Goal: Task Accomplishment & Management: Complete application form

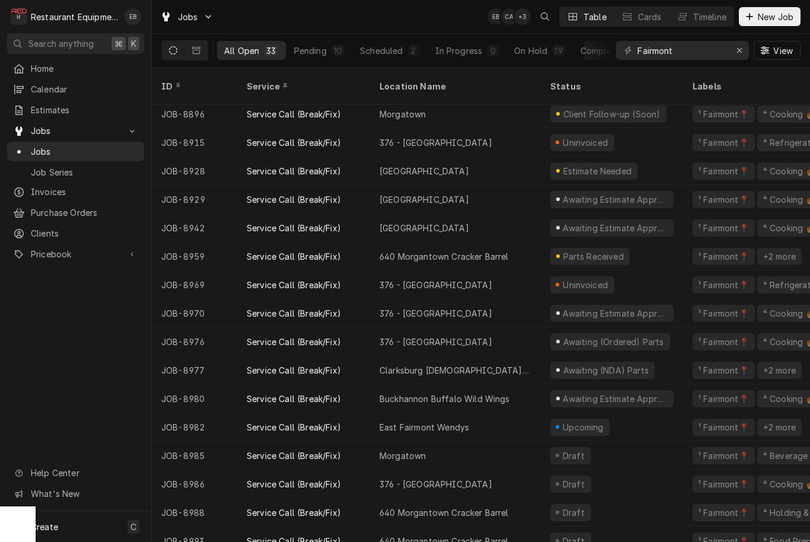
scroll to position [488, 0]
click at [767, 23] on button "New Job" at bounding box center [770, 16] width 62 height 19
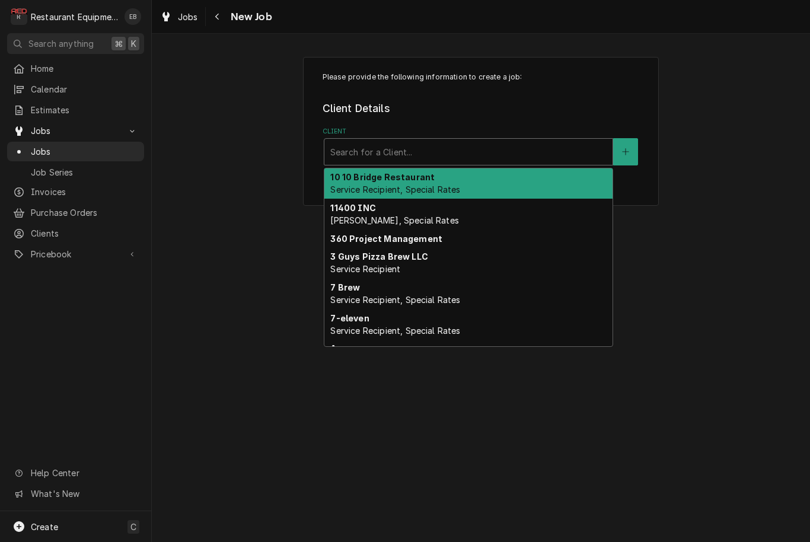
click at [482, 149] on div "Client" at bounding box center [468, 151] width 276 height 21
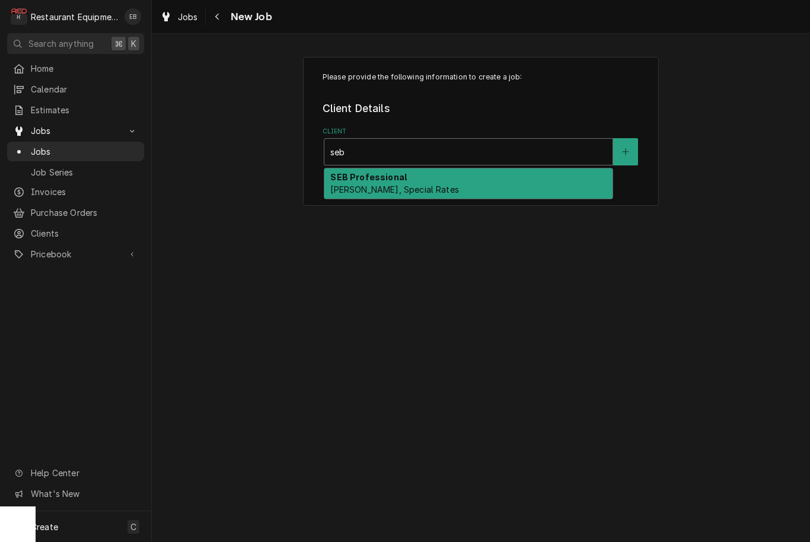
click at [444, 195] on div "SEB Professional [PERSON_NAME], Special Rates" at bounding box center [468, 183] width 288 height 31
type input "seb"
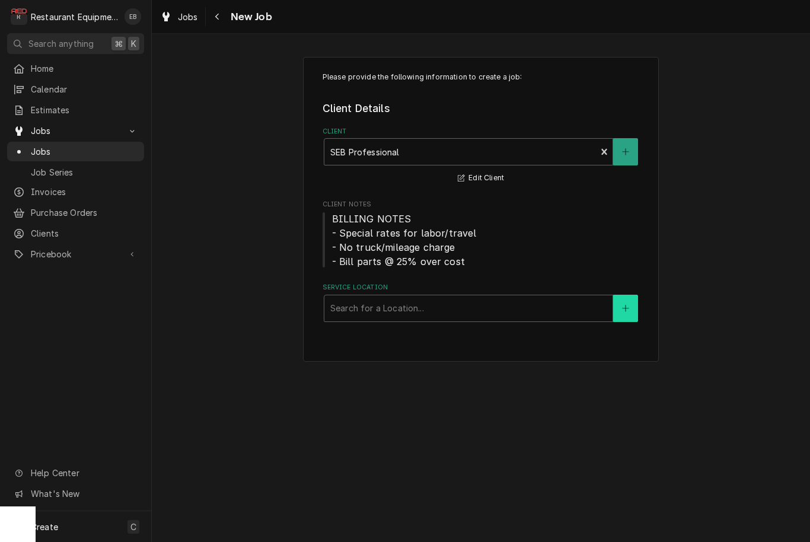
click at [628, 311] on icon "Create New Location" at bounding box center [625, 308] width 7 height 8
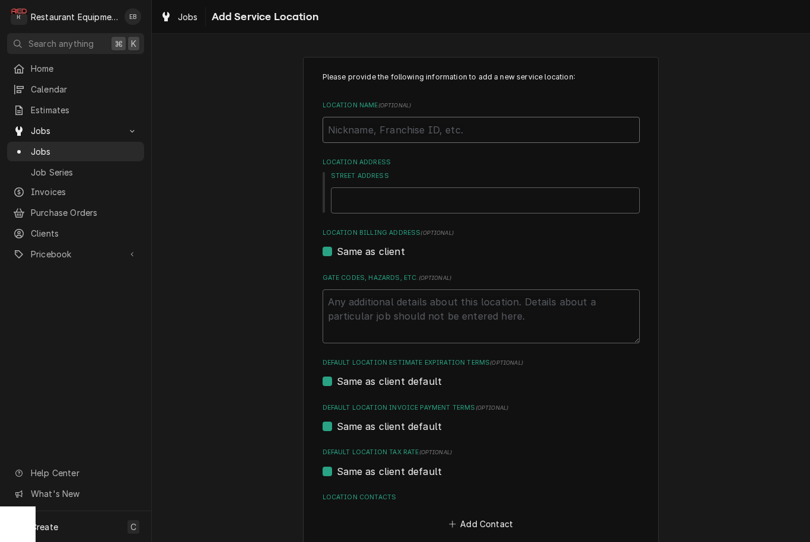
click at [405, 128] on input "Location Name ( optional )" at bounding box center [481, 130] width 317 height 26
type textarea "x"
type input "J"
type textarea "x"
type input "[PERSON_NAME]"
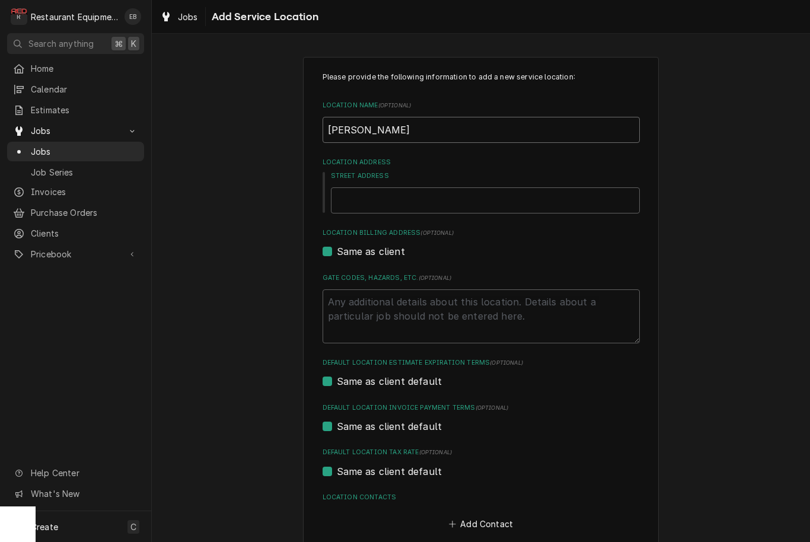
type textarea "x"
type input "Jan"
type textarea "x"
type input "[PERSON_NAME]"
type textarea "x"
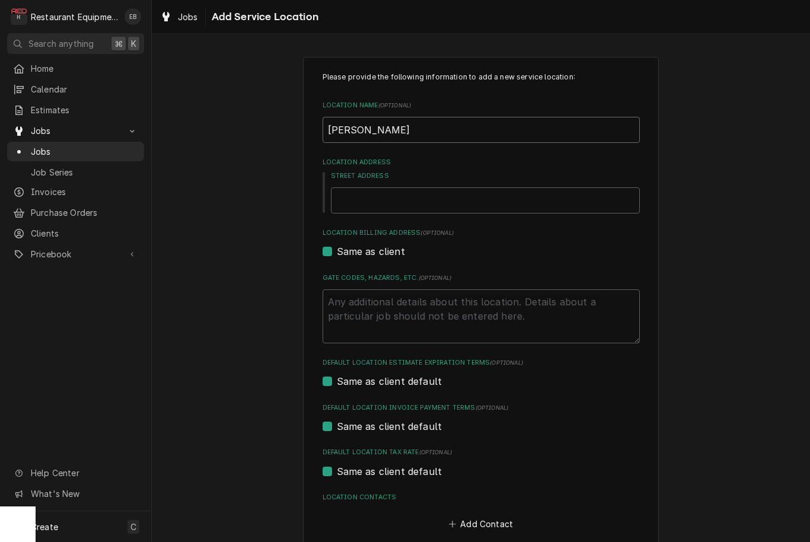
type input "[PERSON_NAME]"
type textarea "x"
type input "Jane L"
type textarea "x"
type input "Jane Lew"
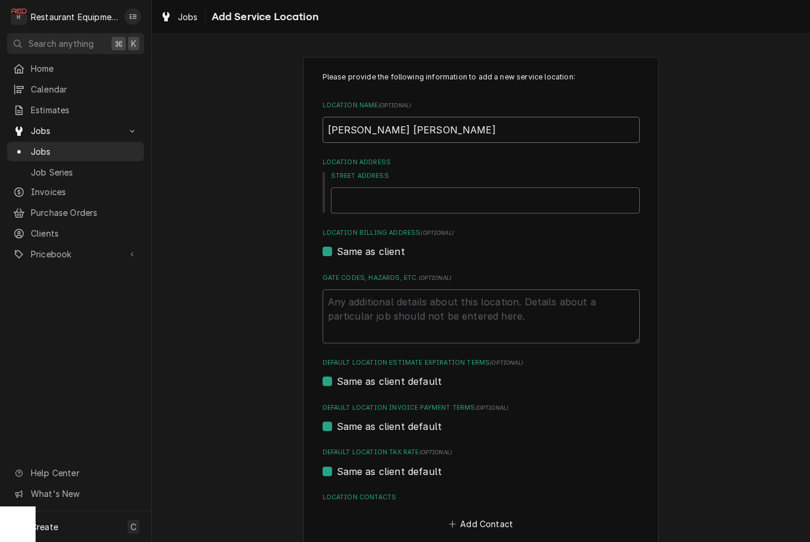
type textarea "x"
type input "Jane Lee"
type textarea "x"
type input "Jane Lee"
type textarea "x"
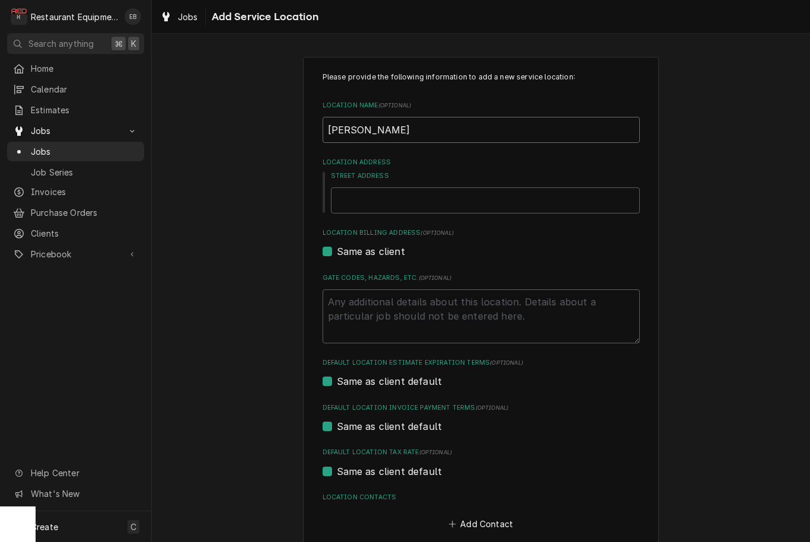
type input "Jane Lee"
type textarea "x"
type input "Jane Le"
type textarea "x"
type input "Jane Lew"
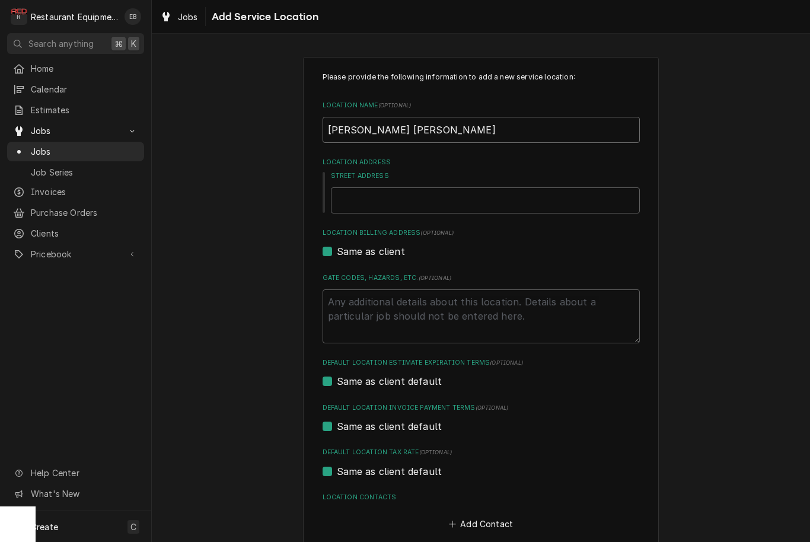
type textarea "x"
type input "Jane Lew"
type textarea "x"
type input "Jane Lew G"
type textarea "x"
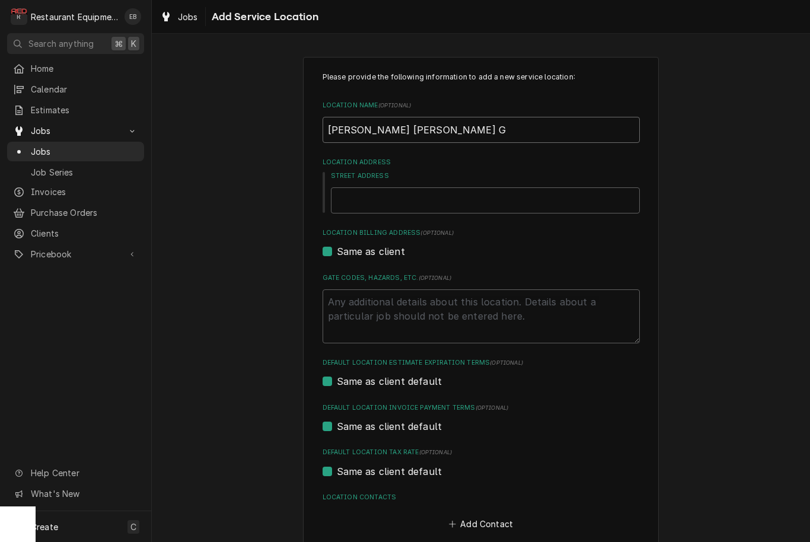
type input "Jane Lew Go"
type textarea "x"
type input "Jane Lew Go"
type textarea "x"
type input "Jane Lew Go M"
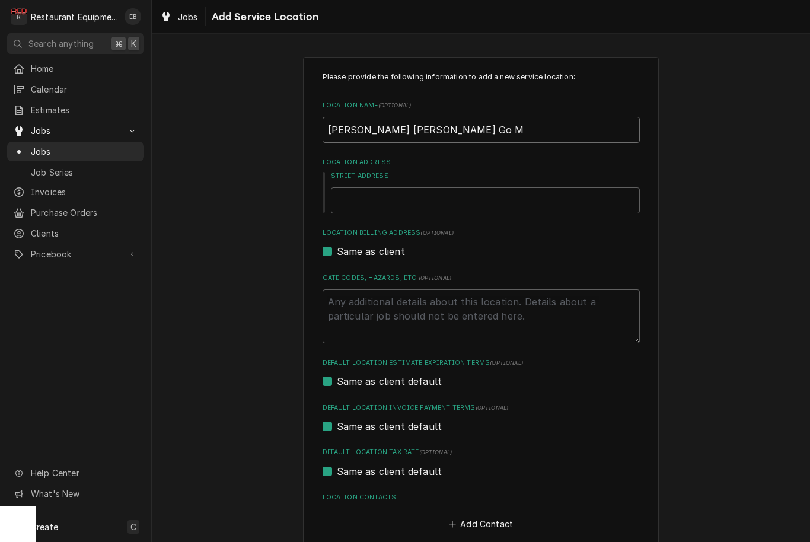
type textarea "x"
type input "Jane Lew Go Ma"
type textarea "x"
type input "Jane Lew Go Mar"
type textarea "x"
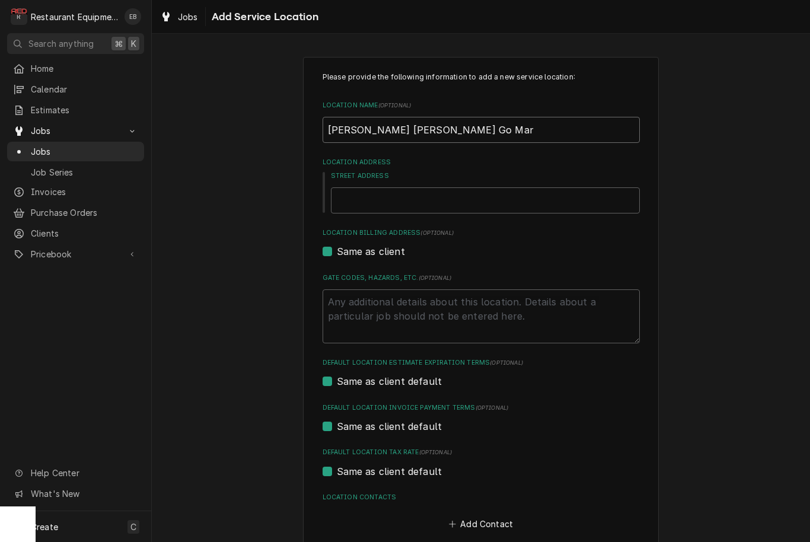
type input "[PERSON_NAME] [PERSON_NAME] Go Mart"
type textarea "x"
type input "[PERSON_NAME] [PERSON_NAME] Go Mart"
click at [403, 202] on input "Street Address" at bounding box center [485, 200] width 309 height 26
type textarea "x"
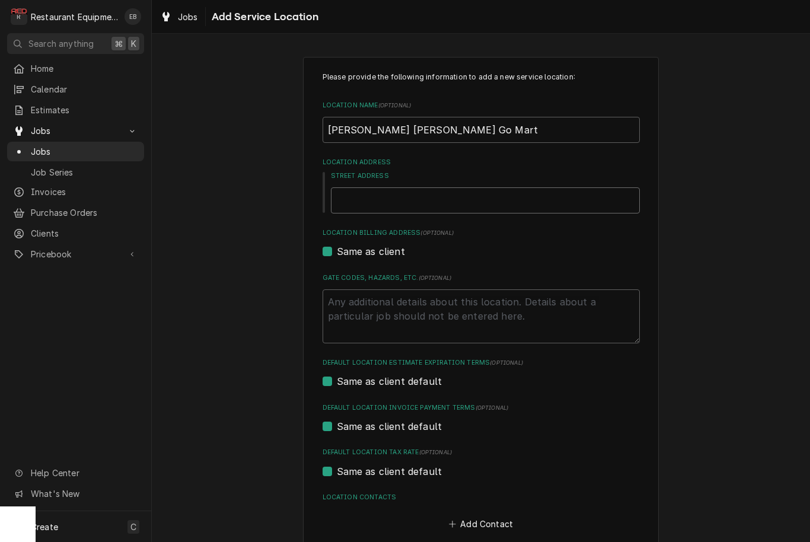
type input "2"
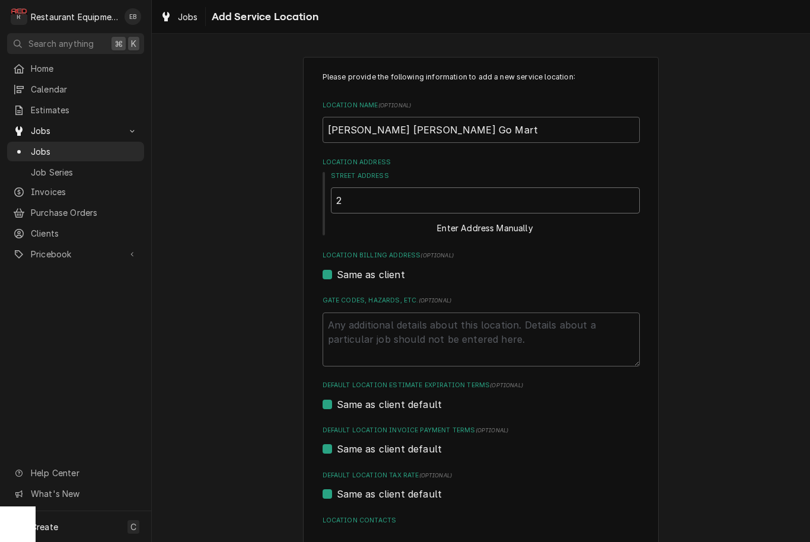
type textarea "x"
type input "28"
type textarea "x"
type input "28"
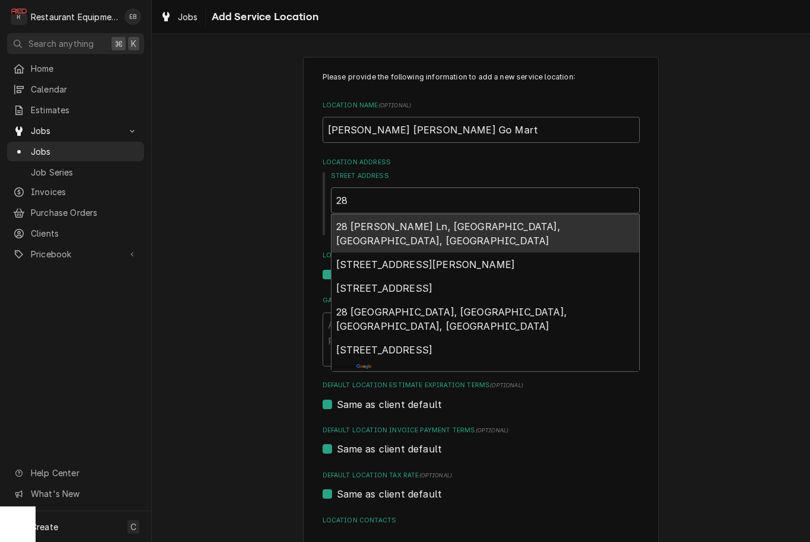
type textarea "x"
type input "28 c"
type textarea "x"
type input "28 ct"
type textarea "x"
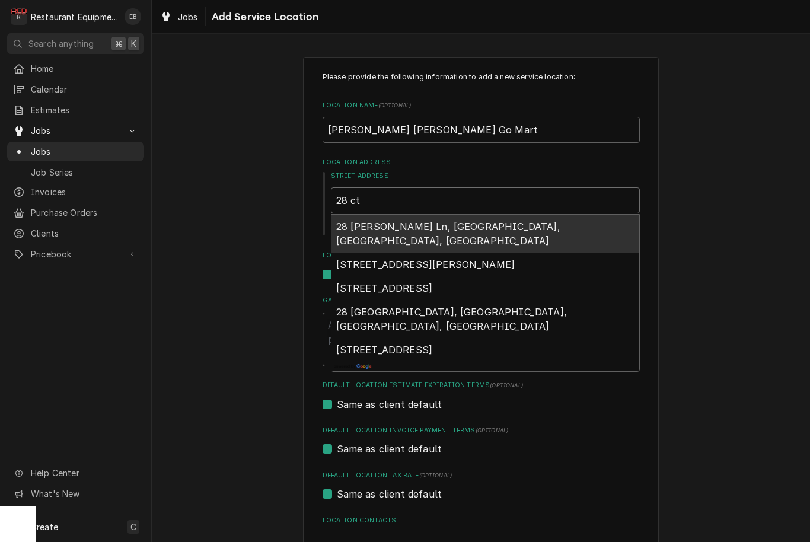
type input "28 ct"
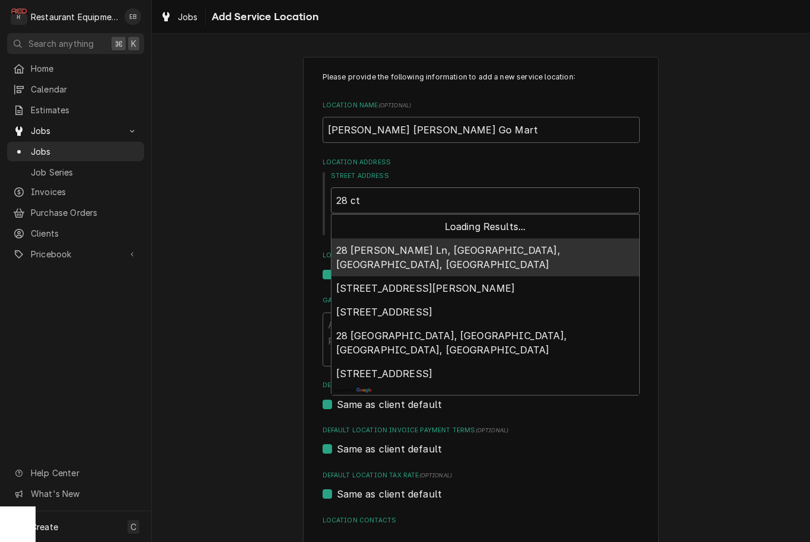
type textarea "x"
type input "28 ct s"
type textarea "x"
type input "28 ct st"
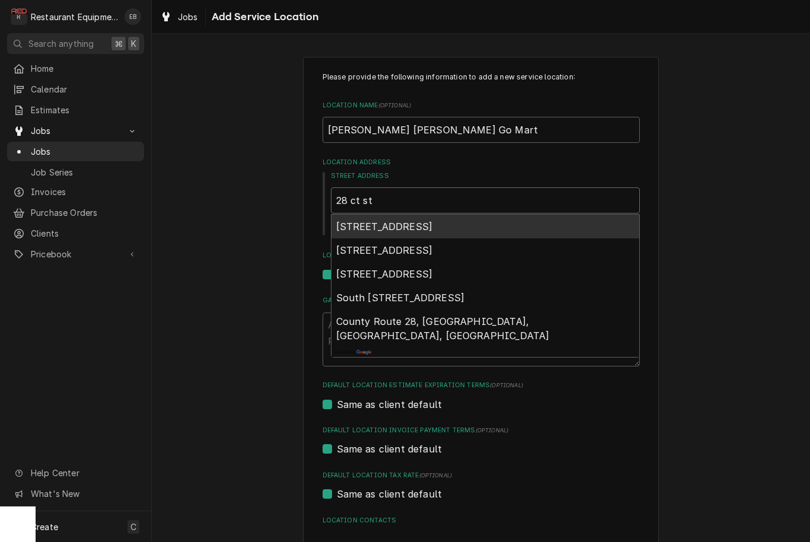
type textarea "x"
type input "28 ct str"
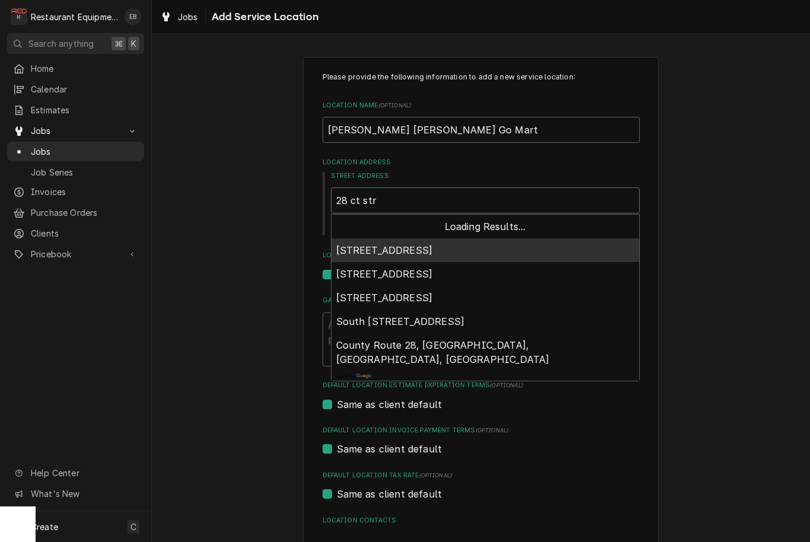
type textarea "x"
type input "28 ct stre"
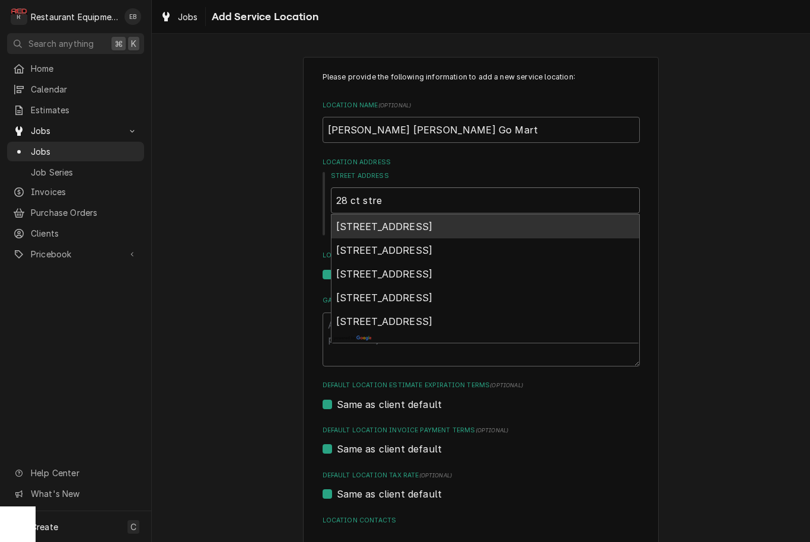
type textarea "x"
type input "28 ct stree"
type textarea "x"
type input "28 ct street"
type textarea "x"
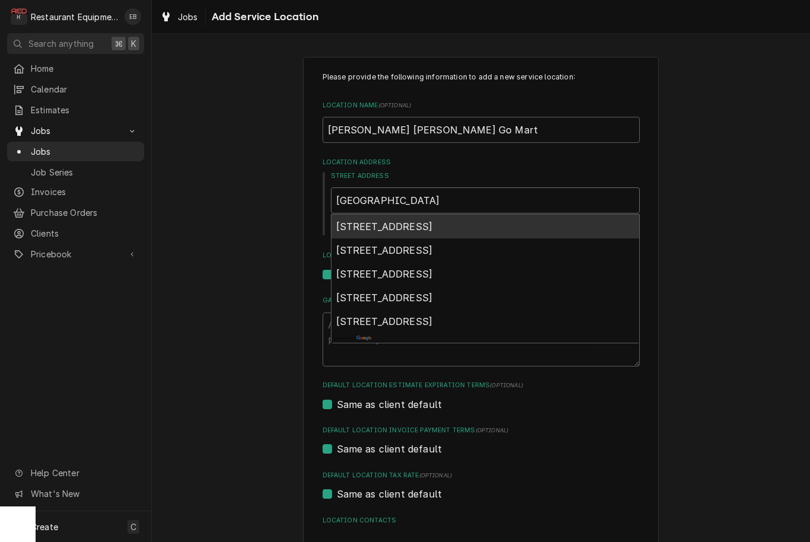
type input "28 ct stree"
type textarea "x"
type input "28 ct stre"
type textarea "x"
type input "28 ct str"
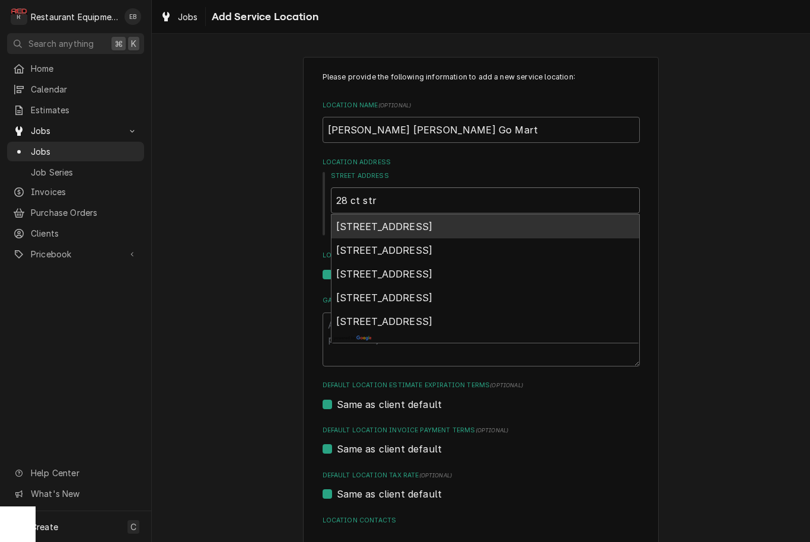
type textarea "x"
type input "28 ct st"
type textarea "x"
type input "28 ct s"
type textarea "x"
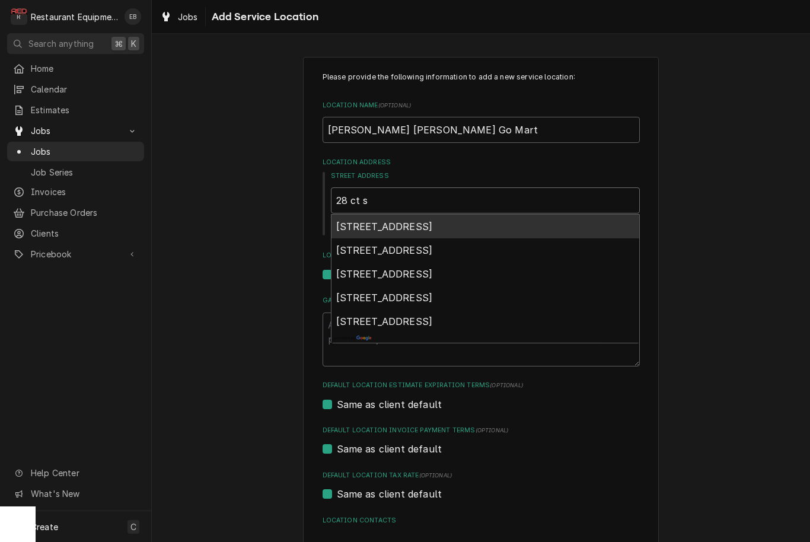
type input "28 ct"
type textarea "x"
type input "28 ct"
type textarea "x"
type input "28 c"
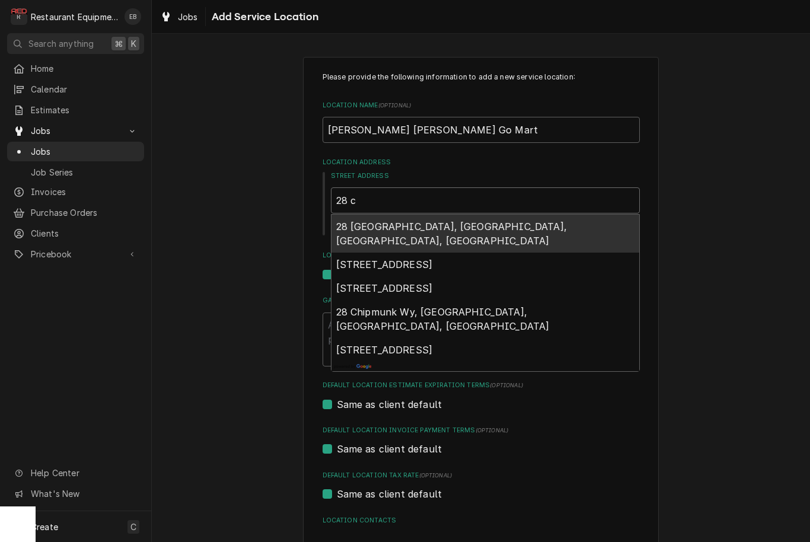
type textarea "x"
type input "28 co"
type textarea "x"
type input "28 cou"
type textarea "x"
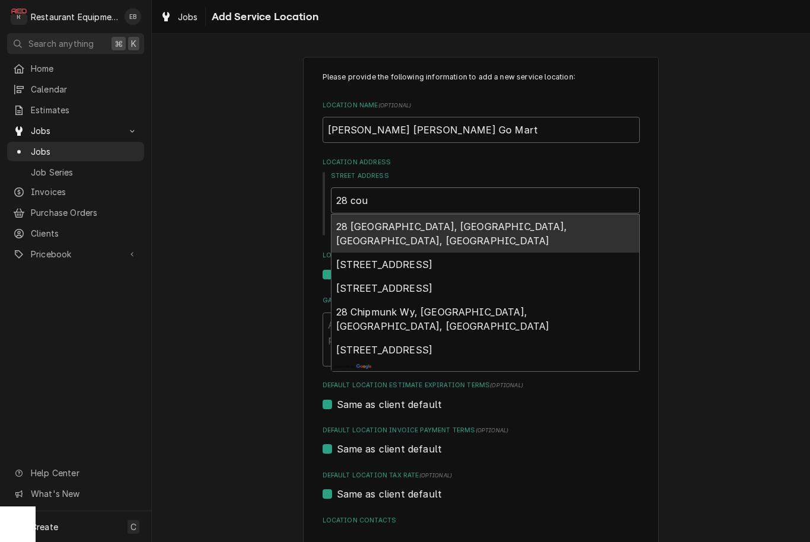
type input "28 cour"
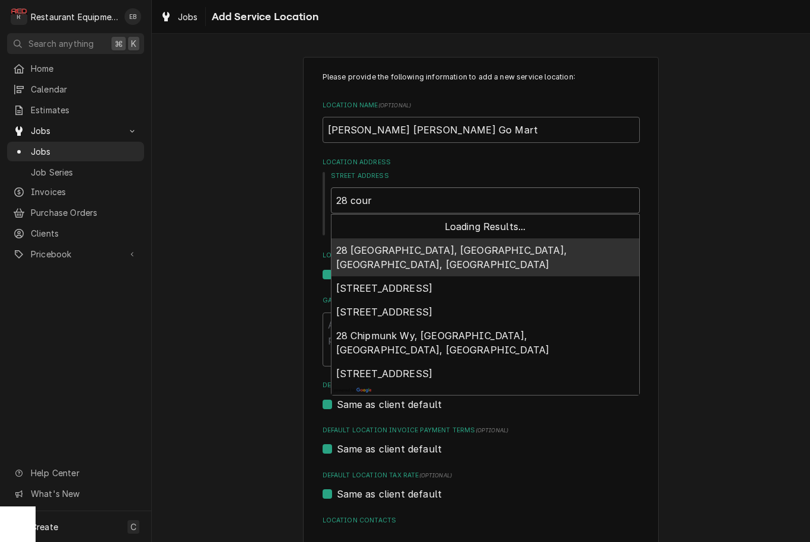
type textarea "x"
type input "28 court"
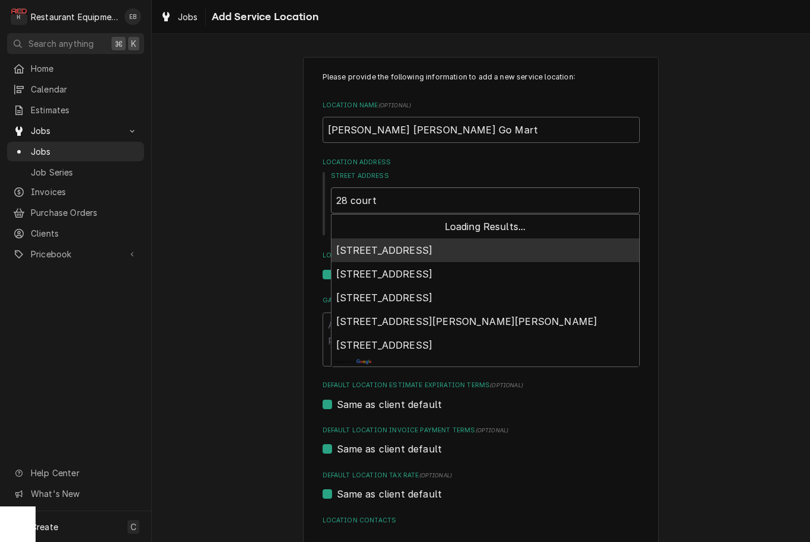
type textarea "x"
type input "28 court"
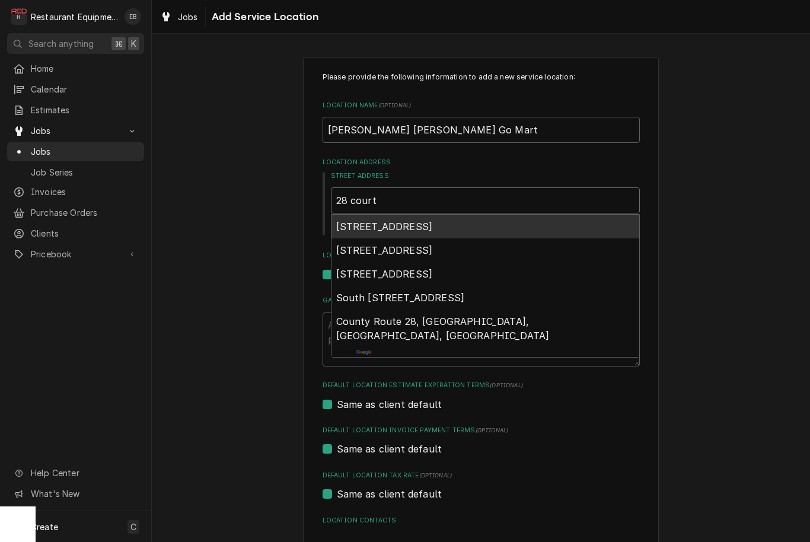
type textarea "x"
type input "28 court s"
type textarea "x"
type input "28 court st"
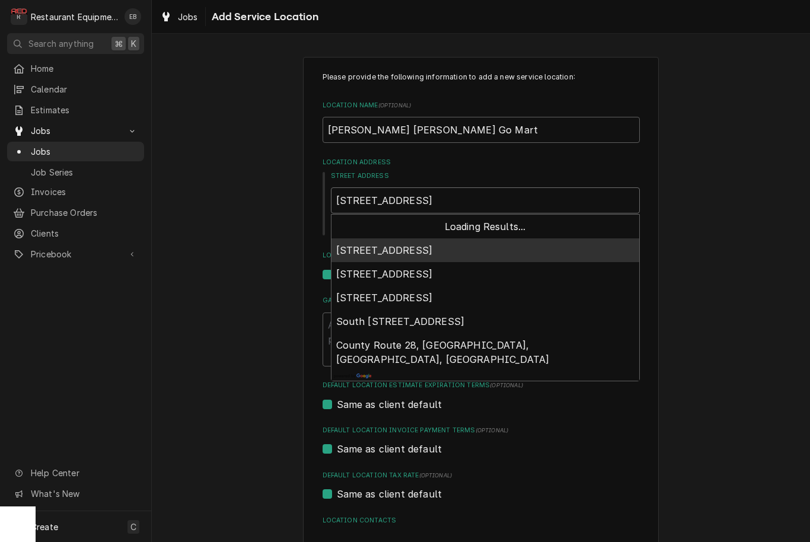
type textarea "x"
type input "28 court str"
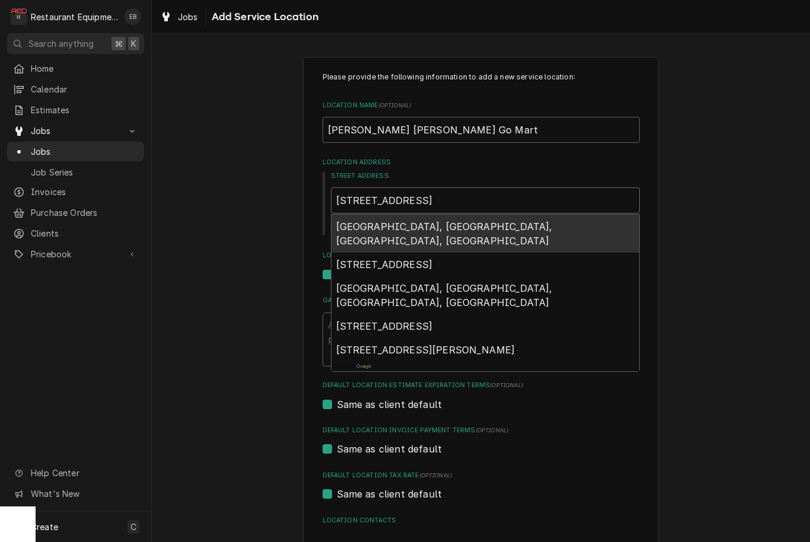
type textarea "x"
type input "28 court stre"
type textarea "x"
type input "28 court stree"
type textarea "x"
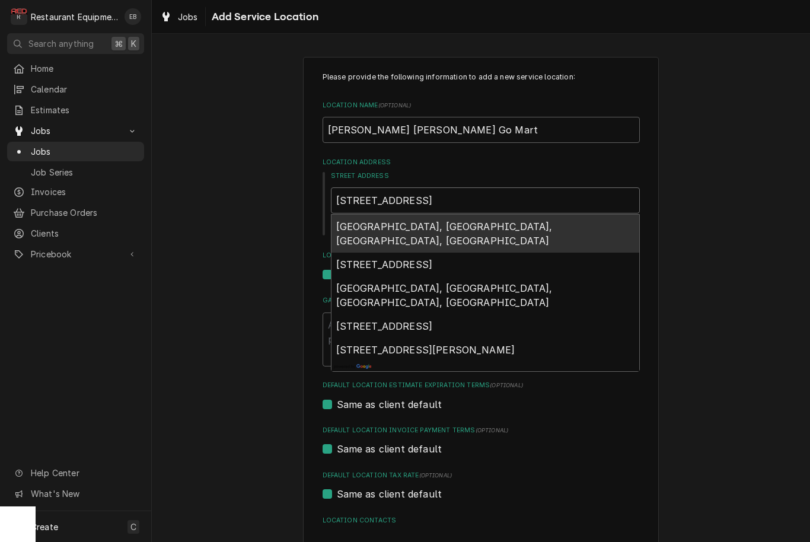
type input "28 court street"
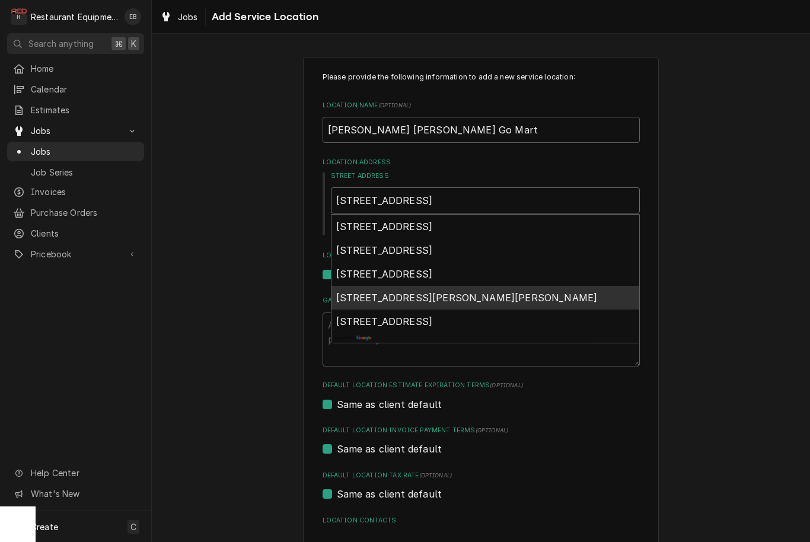
click at [428, 297] on span "28 Court Street, Jane Lew, WV, USA" at bounding box center [467, 298] width 262 height 12
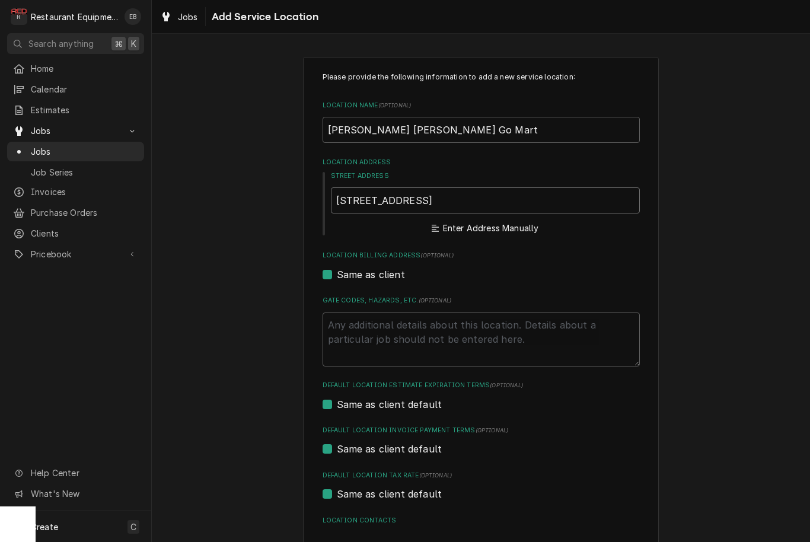
type textarea "x"
type input "28 Co Rd 7/7"
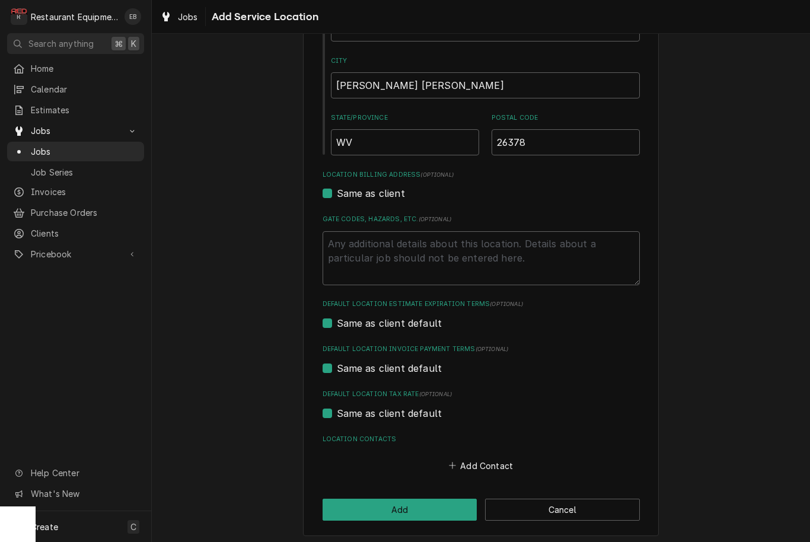
scroll to position [228, 0]
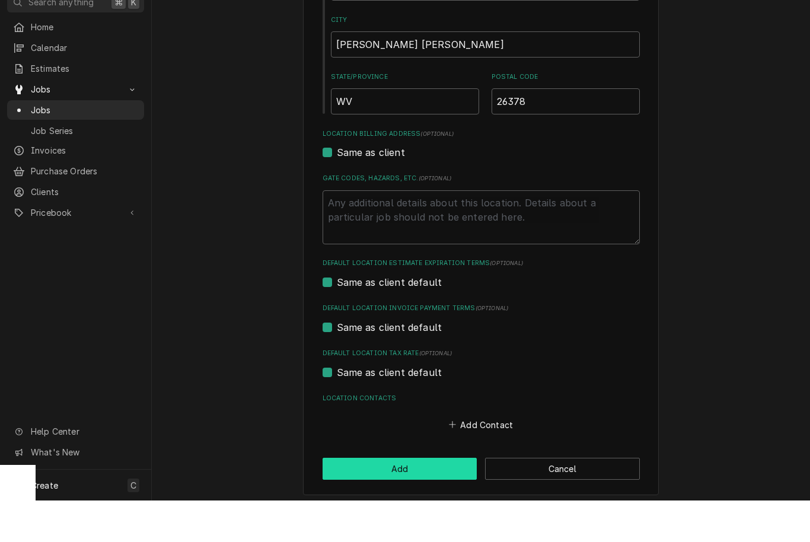
click at [412, 499] on button "Add" at bounding box center [400, 510] width 155 height 22
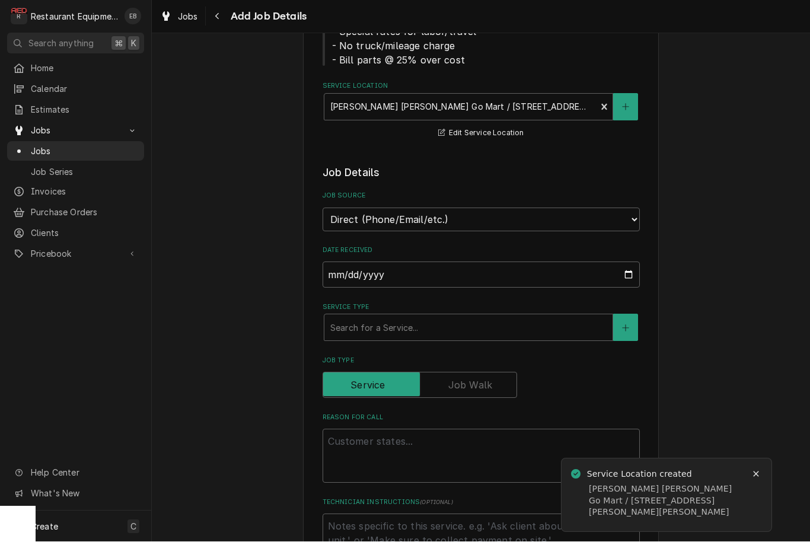
scroll to position [235, 0]
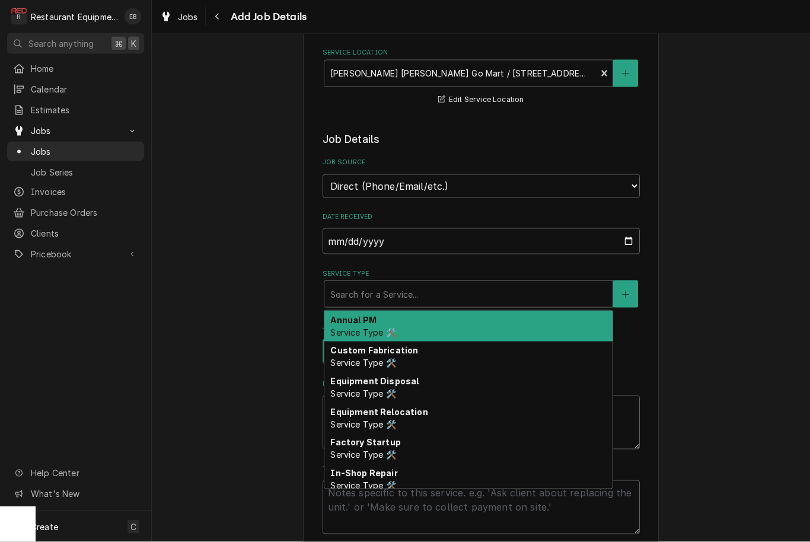
type textarea "x"
type input "b"
type textarea "x"
type input "br"
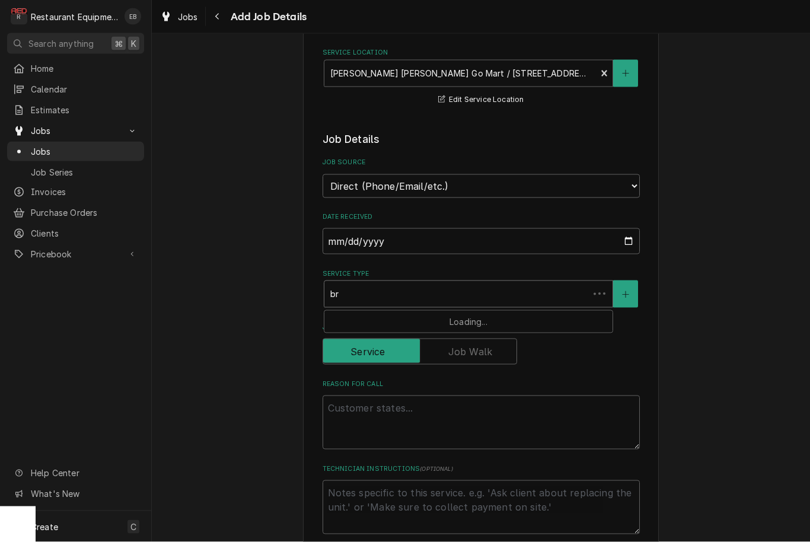
type textarea "x"
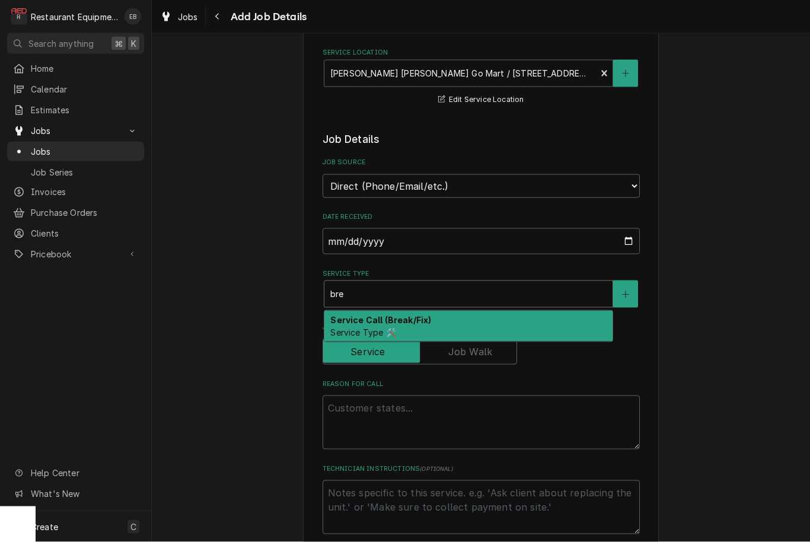
click at [485, 318] on div "Service Call (Break/Fix) Service Type 🛠️" at bounding box center [468, 326] width 288 height 31
type input "bre"
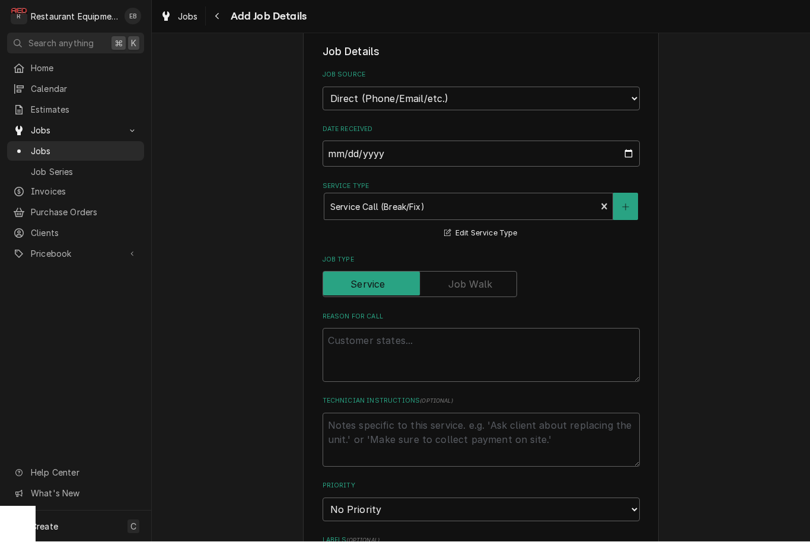
scroll to position [345, 0]
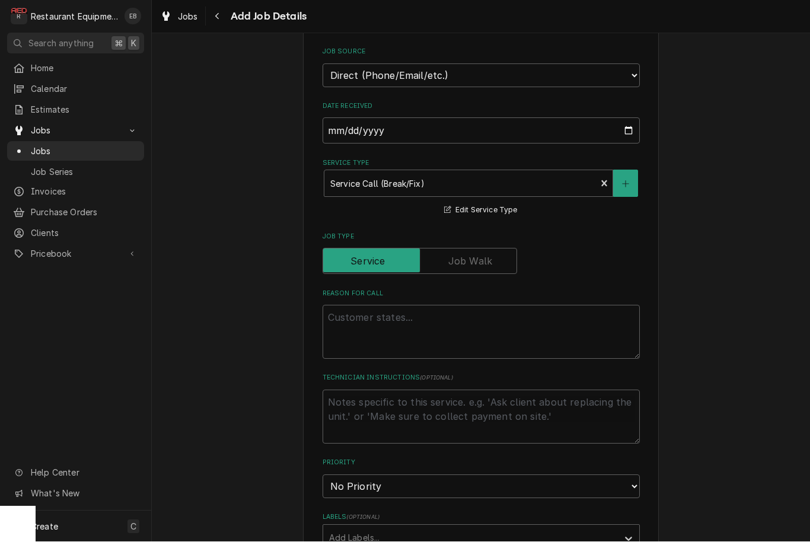
click at [467, 310] on textarea "Reason For Call" at bounding box center [481, 332] width 317 height 54
click at [400, 311] on textarea "Reason For Call" at bounding box center [481, 332] width 317 height 54
paste textarea "Site Address: 28 Court Street Jane Lew, West Virginia 26378-8594 United States …"
type textarea "x"
type textarea "Site Address: 28 Court Street Jane Lew, West Virginia 26378-8594 United States …"
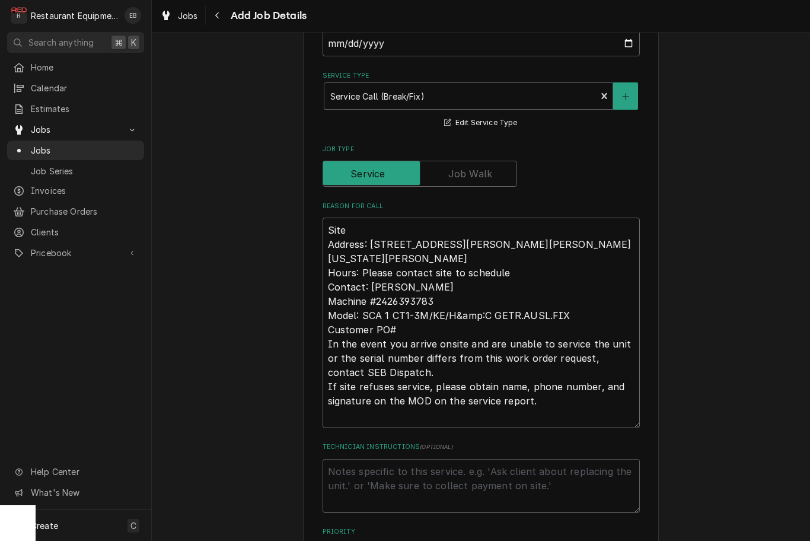
scroll to position [435, 0]
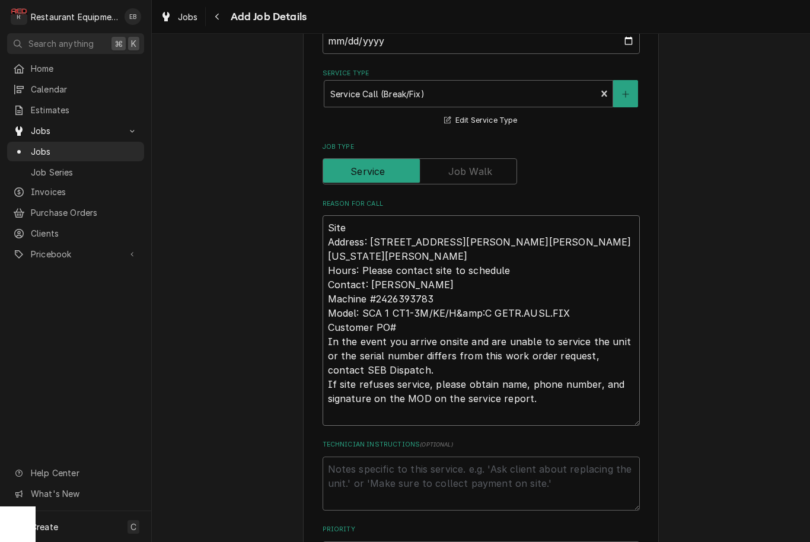
type textarea "x"
type textarea "Site Address: 28 Court Street Jane Lew, West Virginia 26378-8594 United States …"
type textarea "x"
type textarea "Site Address: 28 Court Street Jane Lew, West Virginia 26378-8594 United States …"
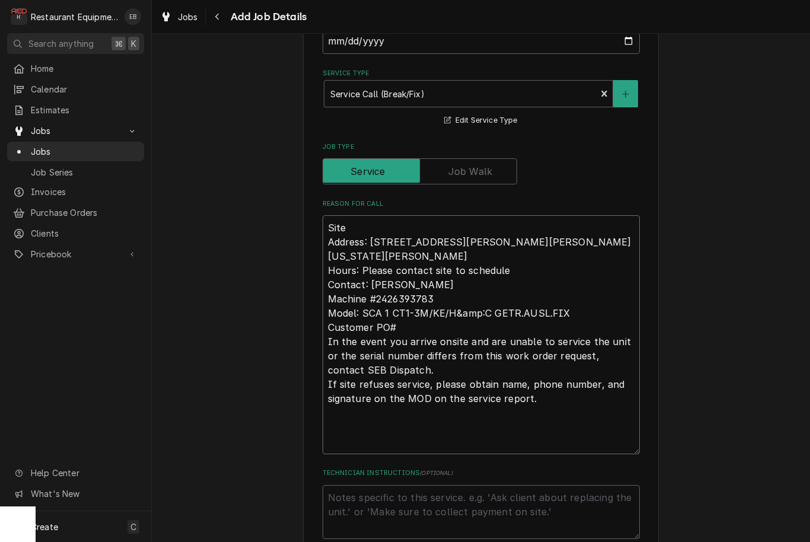
click at [355, 433] on textarea "Site Address: 28 Court Street Jane Lew, West Virginia 26378-8594 United States …" at bounding box center [481, 334] width 317 height 239
paste textarea "Work Instructions: Priority: Moderate • Case: # 01848841 • SEB Work Order: #029…"
type textarea "x"
type textarea "Site Address: 28 Court Street Jane Lew, West Virginia 26378-8594 United States …"
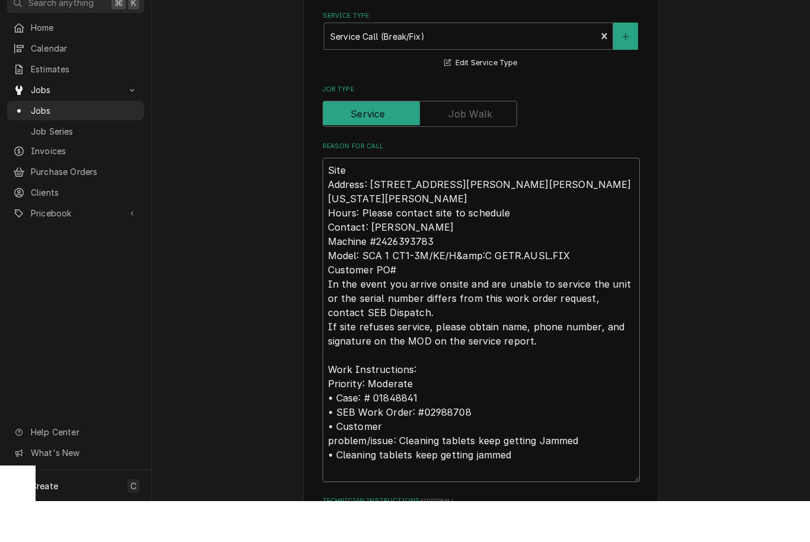
scroll to position [472, 0]
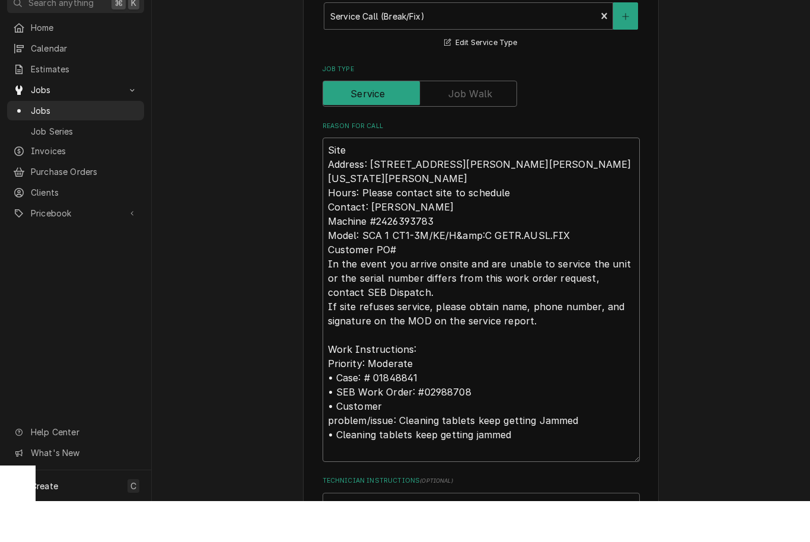
type textarea "x"
type textarea "Site Address: 28 Court Street Jane Lew, West Virginia 26378-8594 United States …"
type textarea "x"
type textarea "Site Address: 28 Court Street Jane Lew, West Virginia 26378-8594 United States …"
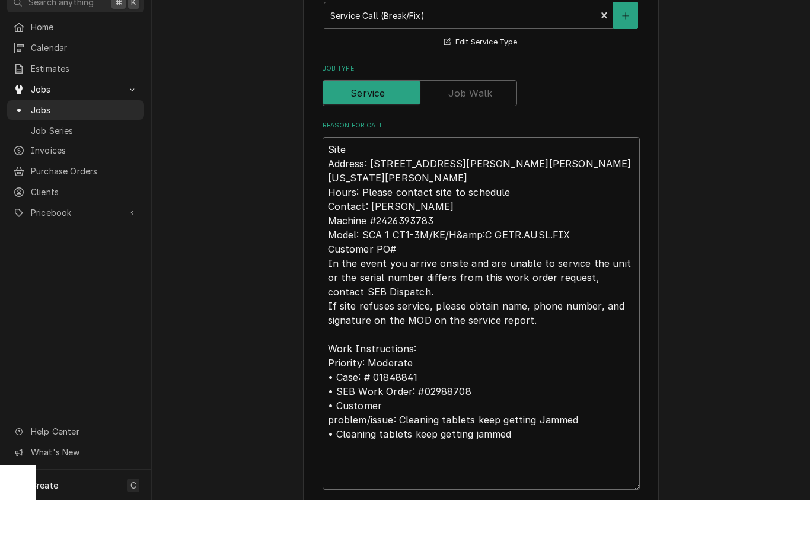
click at [361, 462] on textarea "Site Address: 28 Court Street Jane Lew, West Virginia 26378-8594 United States …" at bounding box center [481, 355] width 317 height 353
paste textarea "Go Mart #89 Reeelpts • Address: 28 Court Street, Jane Lew, 26378-8594, West Vir…"
type textarea "x"
type textarea "Site Address: 28 Court Street Jane Lew, West Virginia 26378-8594 United States …"
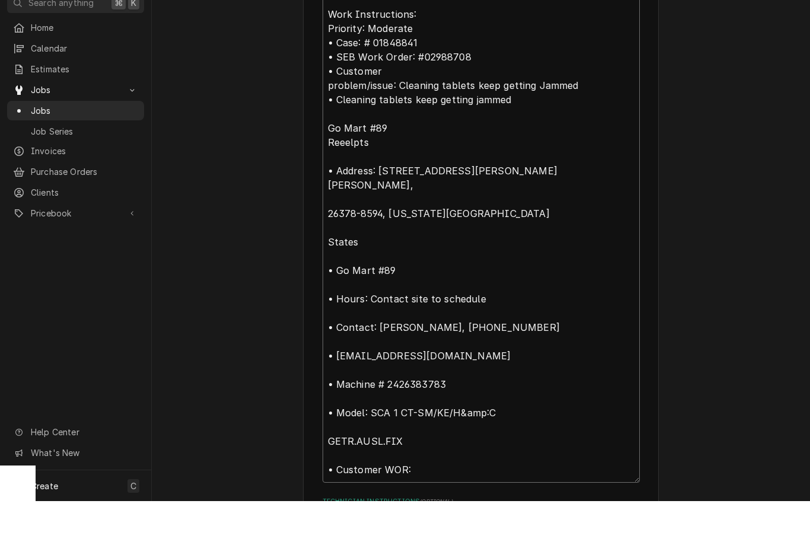
scroll to position [808, 0]
click at [336, 130] on textarea "Site Address: 28 Court Street Jane Lew, West Virginia 26378-8594 United States …" at bounding box center [481, 183] width 317 height 680
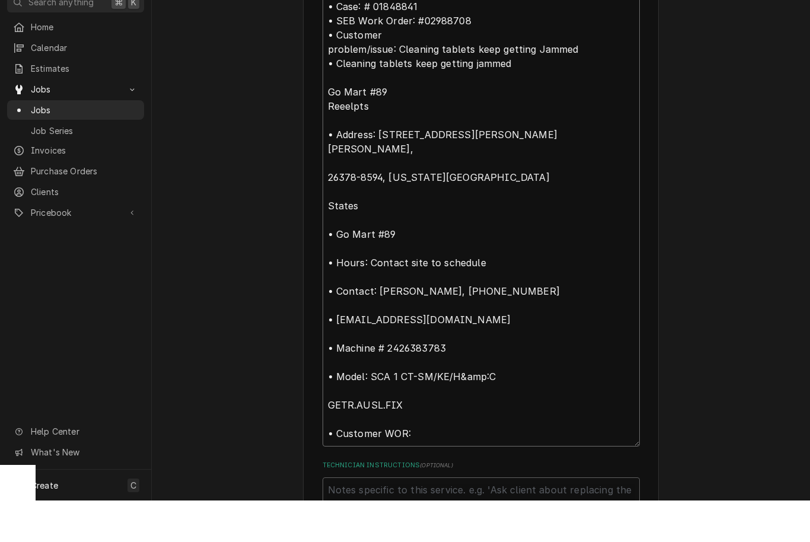
scroll to position [852, 0]
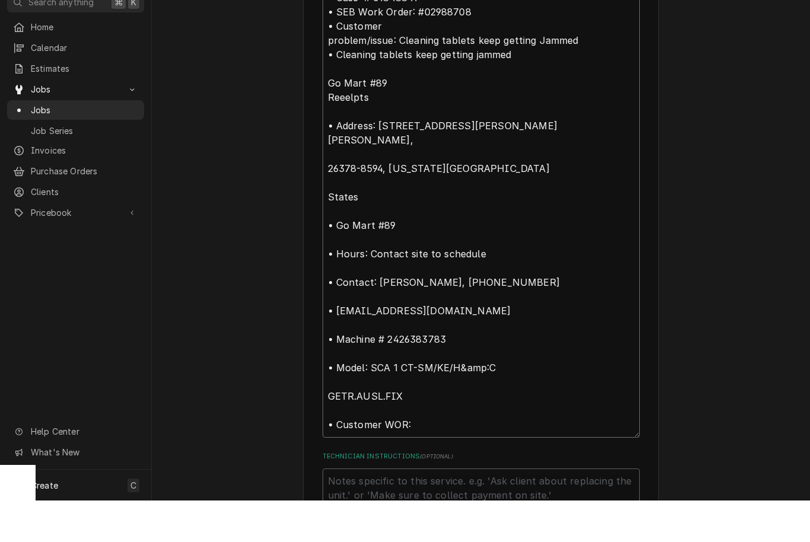
click at [418, 118] on textarea "Site Address: 28 Court Street Jane Lew, West Virginia 26378-8594 United States …" at bounding box center [481, 139] width 317 height 680
click at [375, 108] on textarea "Site Address: 28 Court Street Jane Lew, West Virginia 26378-8594 United States …" at bounding box center [481, 139] width 317 height 680
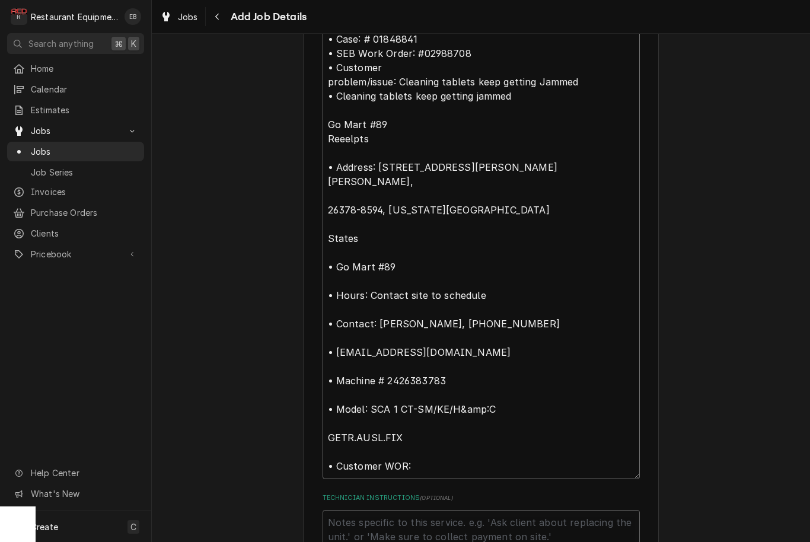
type textarea "x"
type textarea "Site Address: 28 Court Street Jane Lew, West Virginia 26378-8594 United States …"
type textarea "x"
type textarea "Site Address: 28 Court Street Jane Lew, West Virginia 26378-8594 United States …"
type textarea "x"
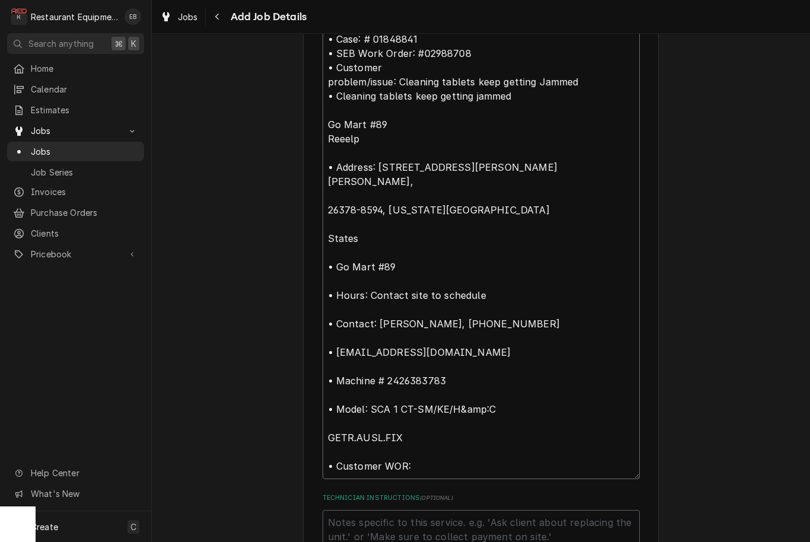
type textarea "Site Address: 28 Court Street Jane Lew, West Virginia 26378-8594 United States …"
type textarea "x"
type textarea "Site Address: 28 Court Street Jane Lew, West Virginia 26378-8594 United States …"
type textarea "x"
type textarea "Site Address: 28 Court Street Jane Lew, West Virginia 26378-8594 United States …"
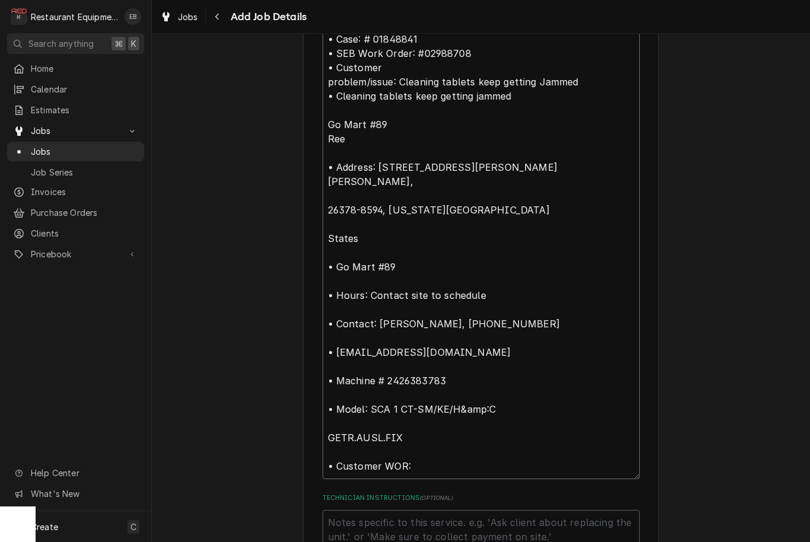
type textarea "x"
type textarea "Site Address: 28 Court Street Jane Lew, West Virginia 26378-8594 United States …"
type textarea "x"
type textarea "Site Address: 28 Court Street Jane Lew, West Virginia 26378-8594 United States …"
type textarea "x"
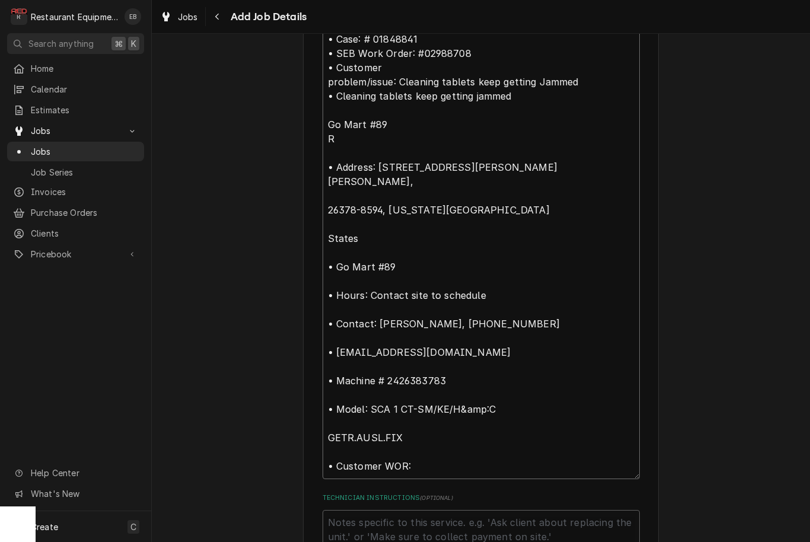
type textarea "Site Address: 28 Court Street Jane Lew, West Virginia 26378-8594 United States …"
type textarea "x"
type textarea "Site Address: 28 Court Street Jane Lew, West Virginia 26378-8594 United States …"
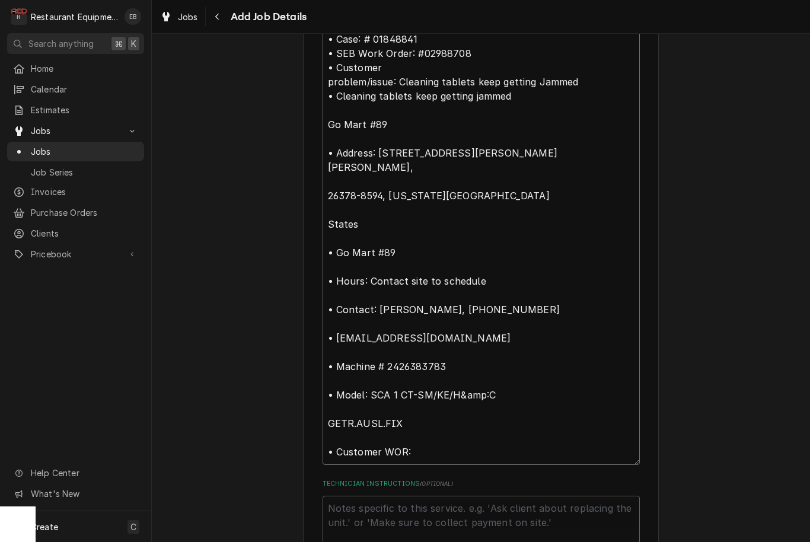
click at [323, 220] on textarea "Site Address: 28 Court Street Jane Lew, West Virginia 26378-8594 United States …" at bounding box center [481, 132] width 317 height 666
type textarea "x"
type textarea "Site Address: 28 Court Street Jane Lew, West Virginia 26378-8594 United States …"
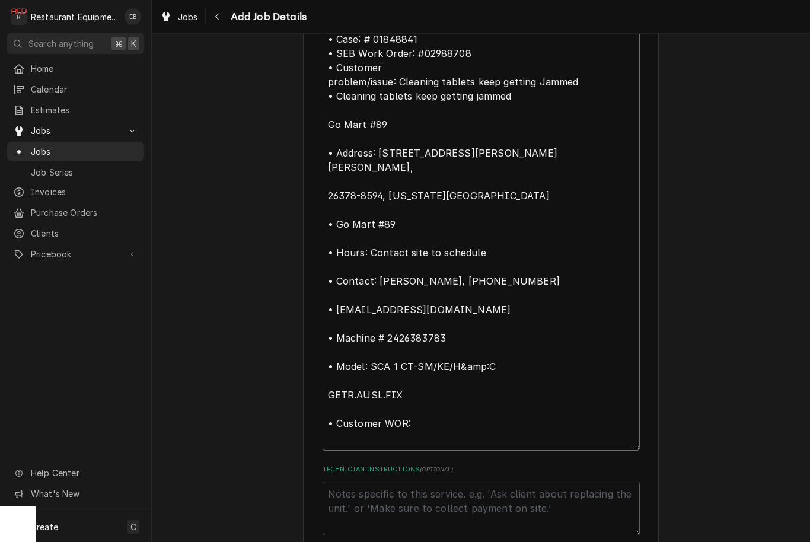
type textarea "x"
type textarea "Site Address: 28 Court Street Jane Lew, West Virginia 26378-8594 United States …"
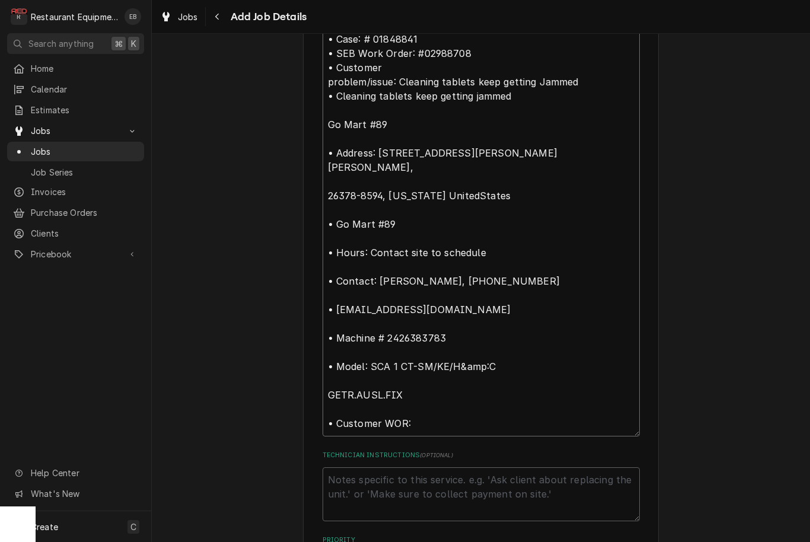
type textarea "x"
type textarea "Site Address: 28 Court Street Jane Lew, West Virginia 26378-8594 United States …"
click at [327, 189] on textarea "Site Address: 28 Court Street Jane Lew, West Virginia 26378-8594 United States …" at bounding box center [481, 118] width 317 height 638
type textarea "x"
type textarea "Site Address: 28 Court Street Jane Lew, West Virginia 26378-8594 United States …"
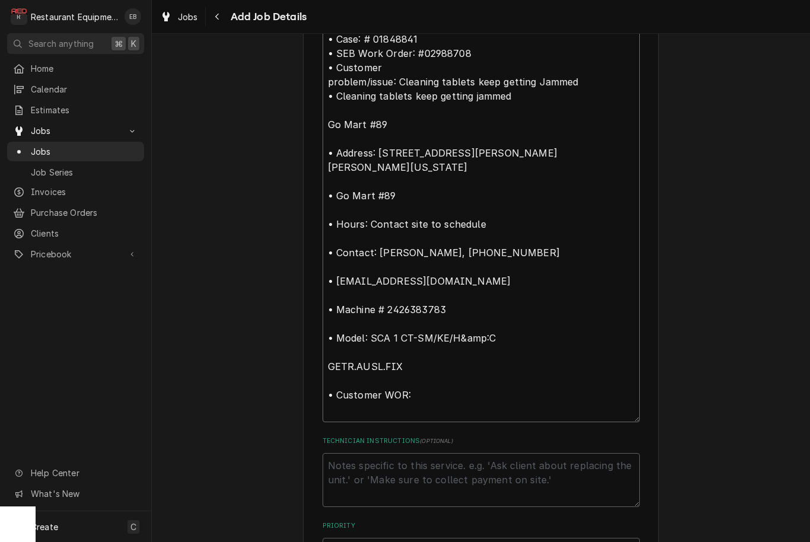
type textarea "x"
type textarea "Site Address: 28 Court Street Jane Lew, West Virginia 26378-8594 United States …"
type textarea "x"
type textarea "Site Address: 28 Court Street Jane Lew, West Virginia 26378-8594 United States …"
type textarea "x"
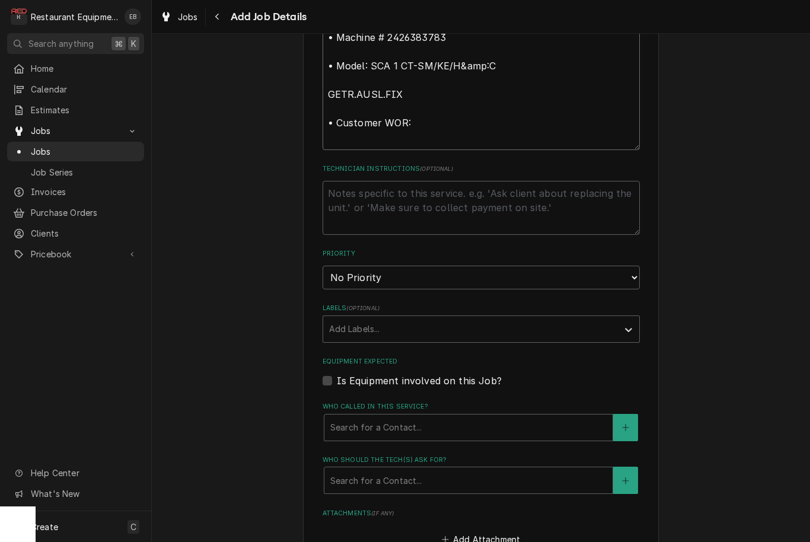
scroll to position [1130, 0]
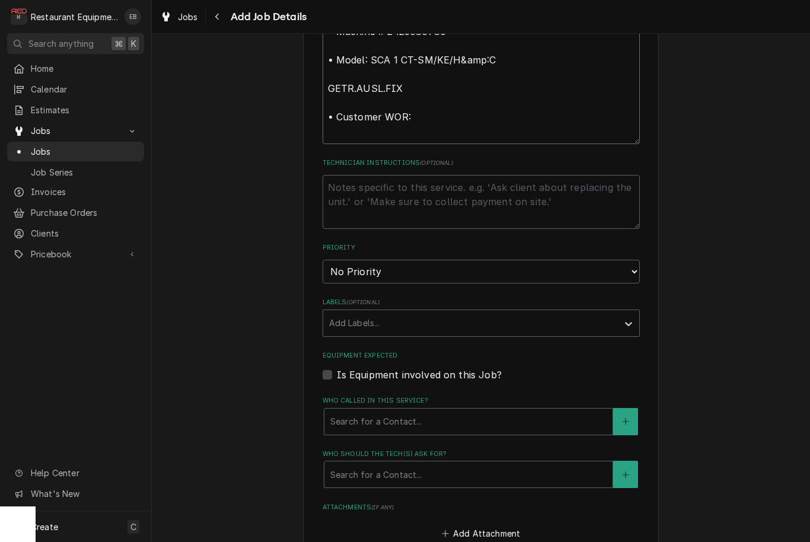
type textarea "Site Address: 28 Court Street Jane Lew, West Virginia 26378-8594 United States …"
select select "3"
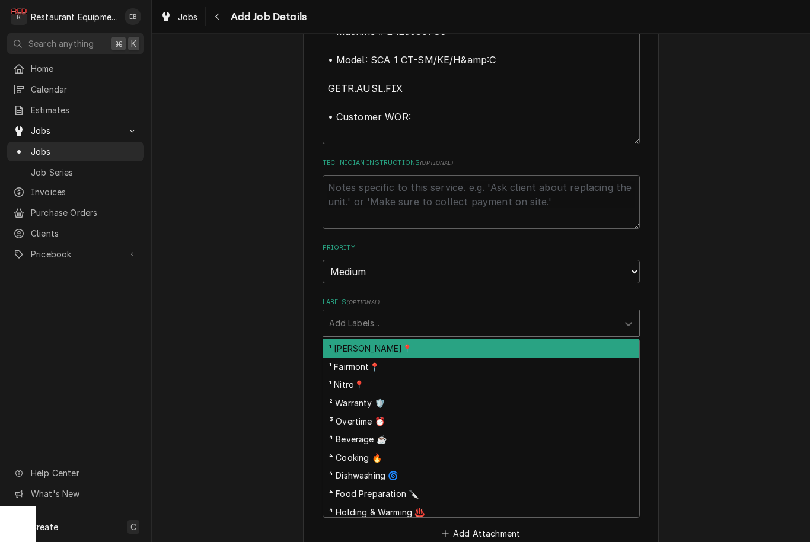
click at [431, 313] on div "Labels" at bounding box center [470, 323] width 283 height 21
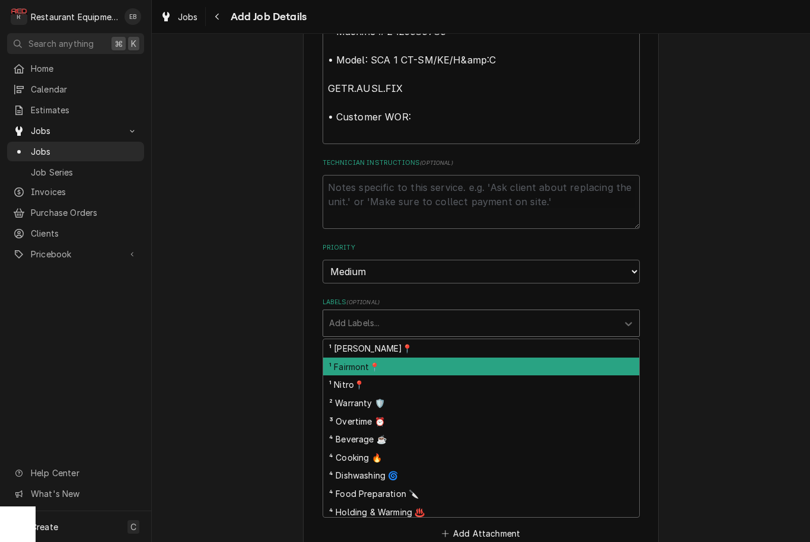
click at [406, 358] on div "¹ Fairmont📍" at bounding box center [481, 367] width 316 height 18
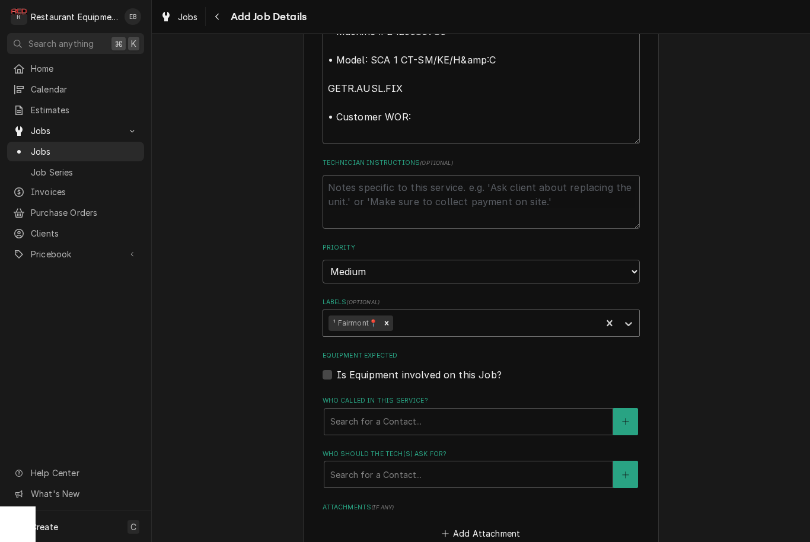
click at [432, 313] on div "Labels" at bounding box center [496, 323] width 200 height 21
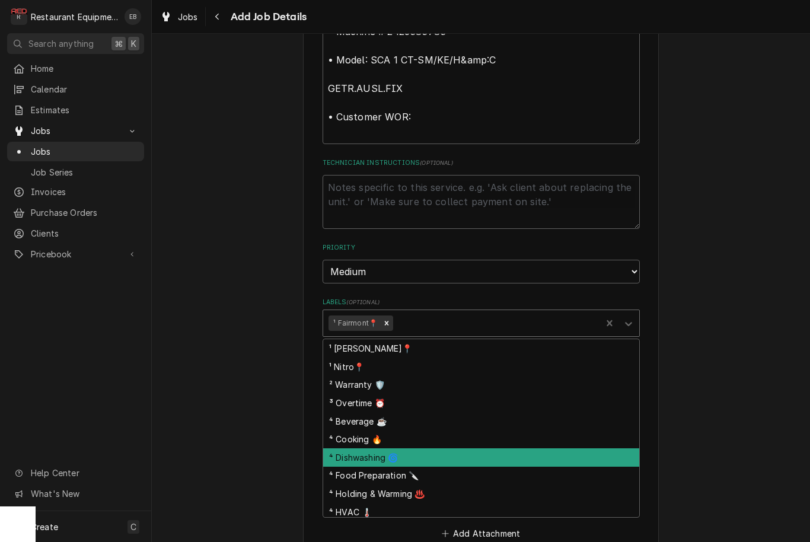
click at [399, 448] on div "⁴ Dishwashing 🌀" at bounding box center [481, 457] width 316 height 18
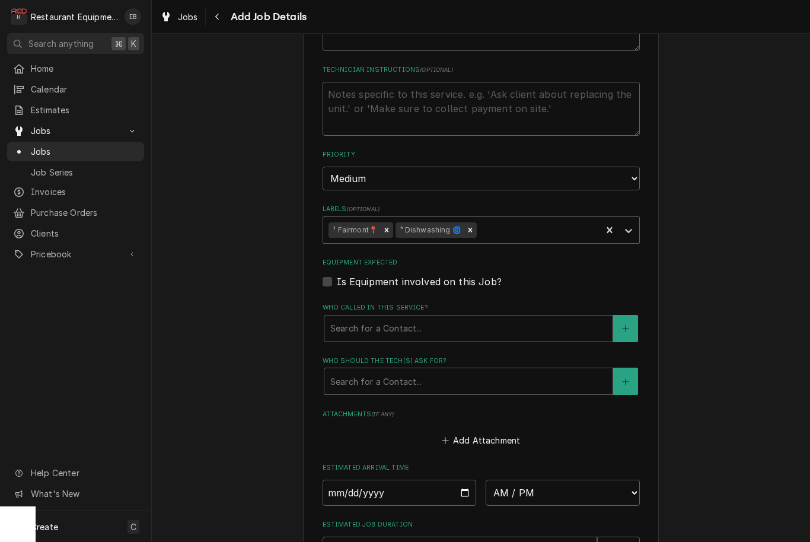
scroll to position [1240, 0]
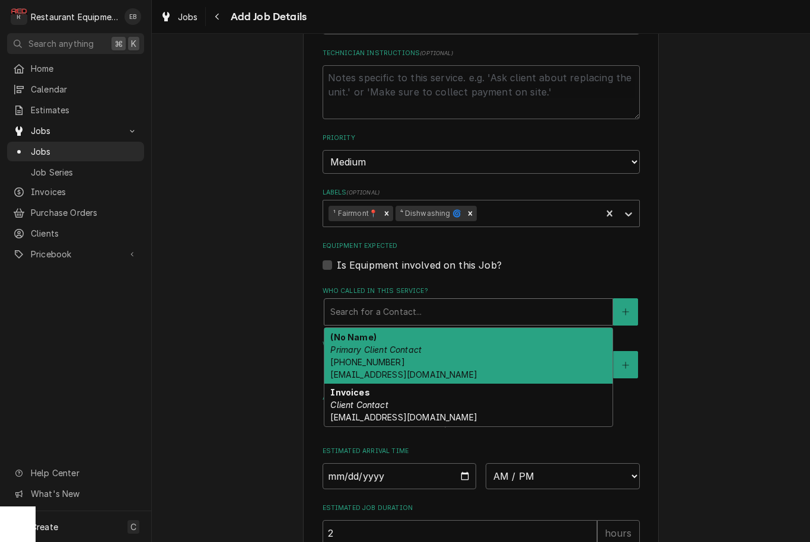
click at [440, 301] on div "Who called in this service?" at bounding box center [468, 311] width 276 height 21
click at [448, 344] on div "(No Name) Primary Client Contact (888) 989-3004 x1020 billing-us@seb-profession…" at bounding box center [468, 356] width 288 height 56
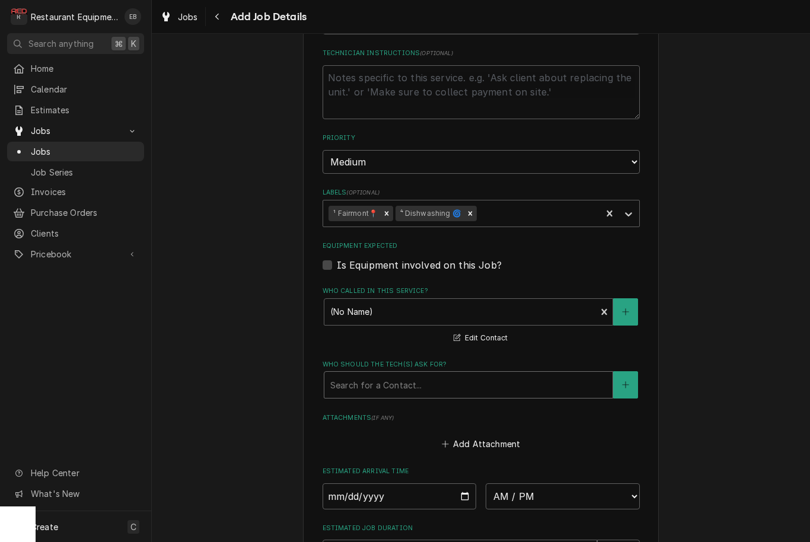
click at [441, 374] on div "Who should the tech(s) ask for?" at bounding box center [468, 384] width 276 height 21
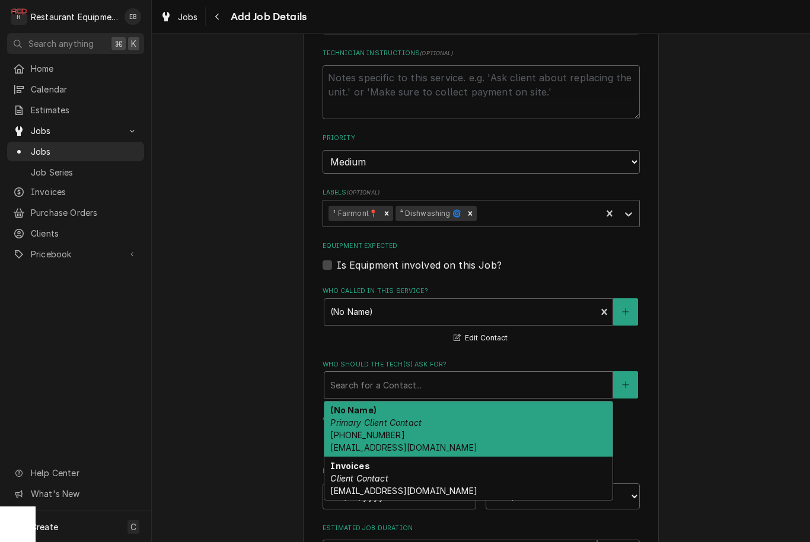
click at [447, 413] on div "(No Name) Primary Client Contact (888) 989-3004 x1020 billing-us@seb-profession…" at bounding box center [468, 430] width 288 height 56
type textarea "x"
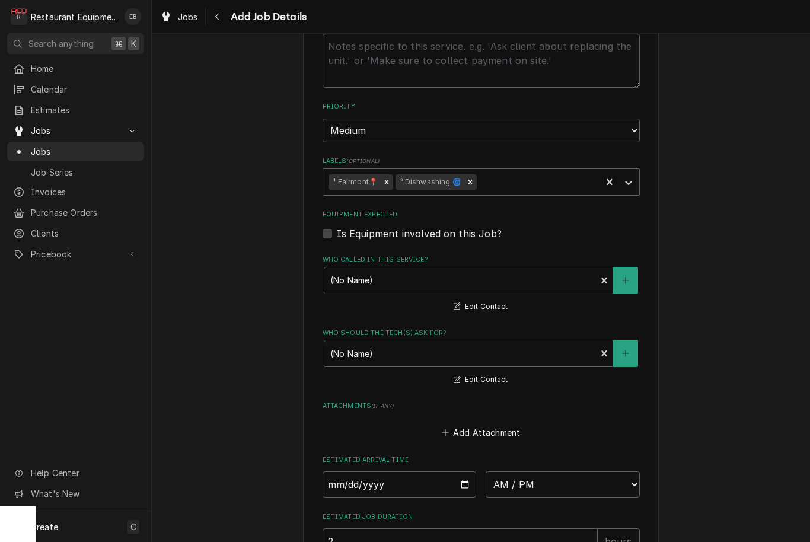
scroll to position [1326, 0]
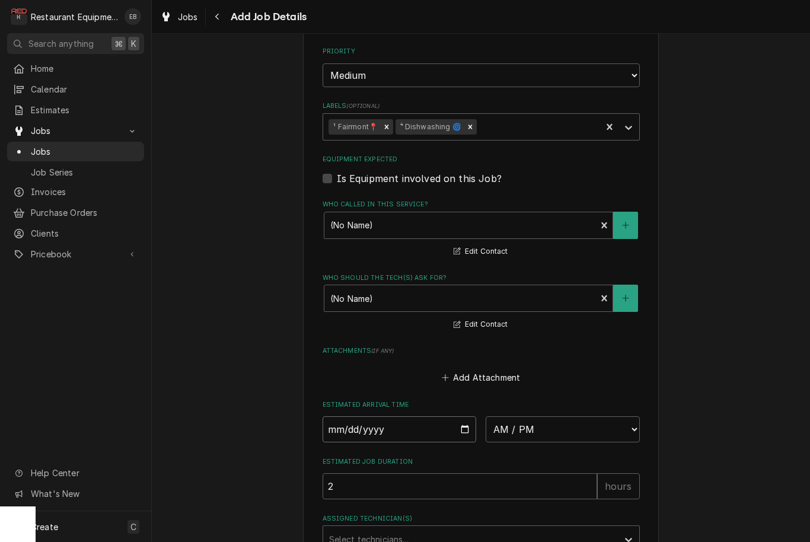
type input "2025-09-23"
click at [445, 422] on input "2025-09-23" at bounding box center [400, 429] width 154 height 26
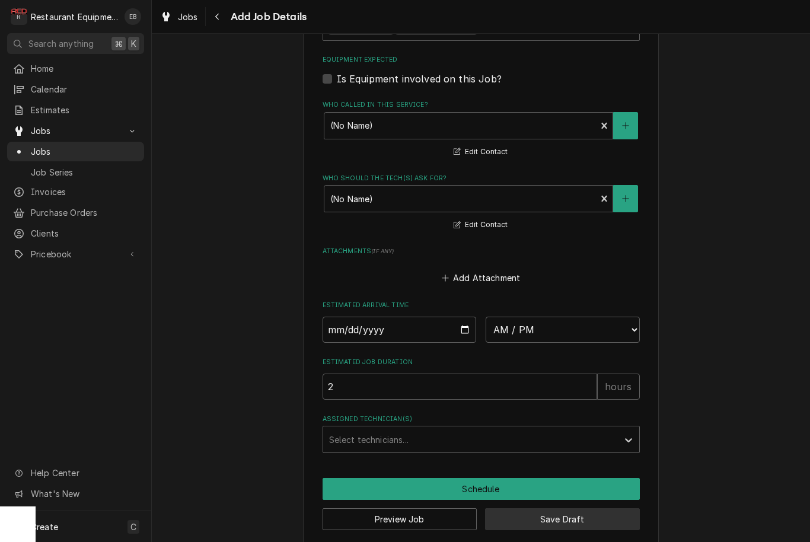
click at [581, 511] on button "Save Draft" at bounding box center [562, 519] width 155 height 22
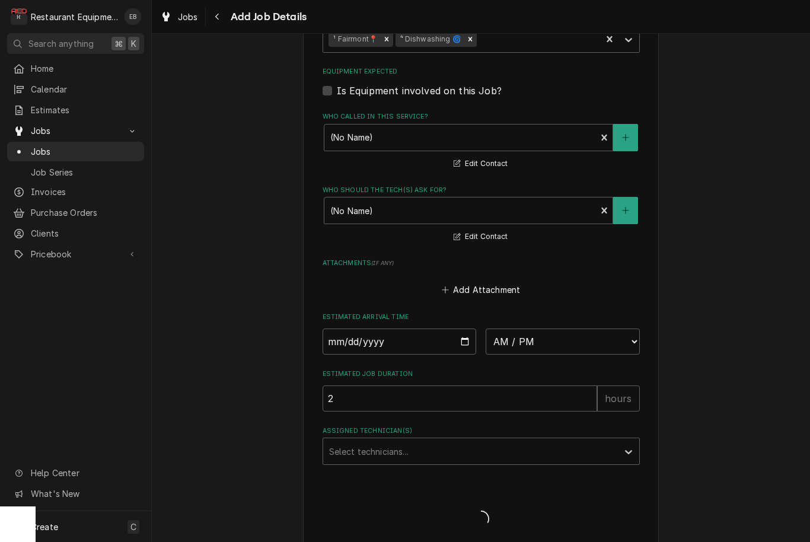
type textarea "x"
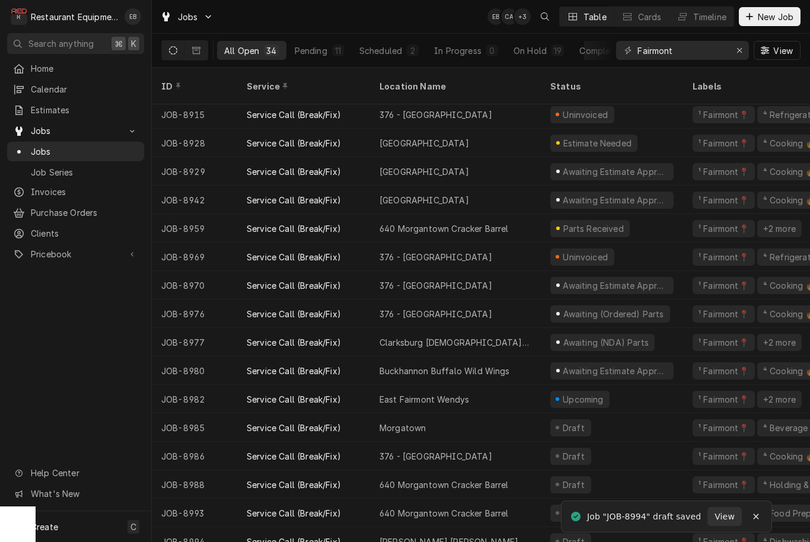
scroll to position [516, 0]
